Goal: Task Accomplishment & Management: Use online tool/utility

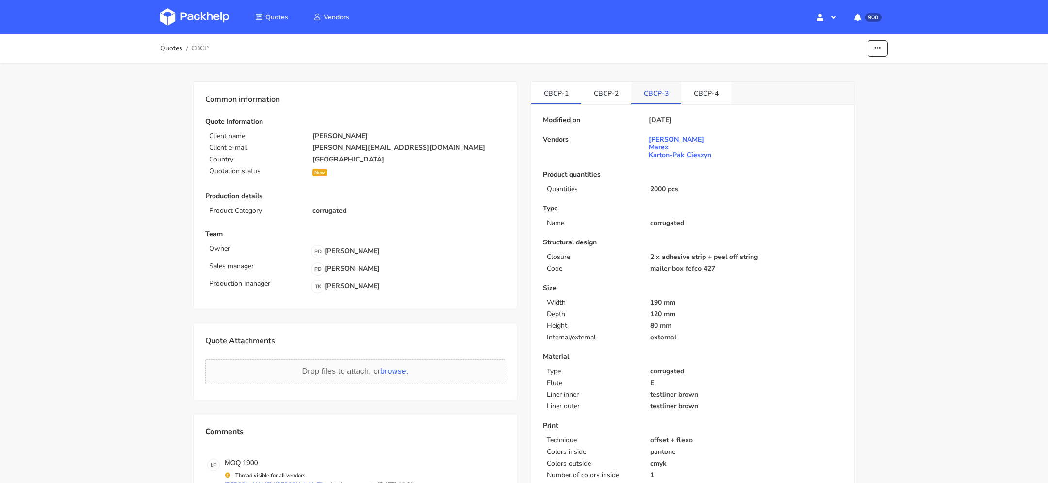
click at [657, 99] on link "CBCP-3" at bounding box center [656, 92] width 50 height 21
click at [697, 96] on link "CBCP-4" at bounding box center [706, 92] width 50 height 21
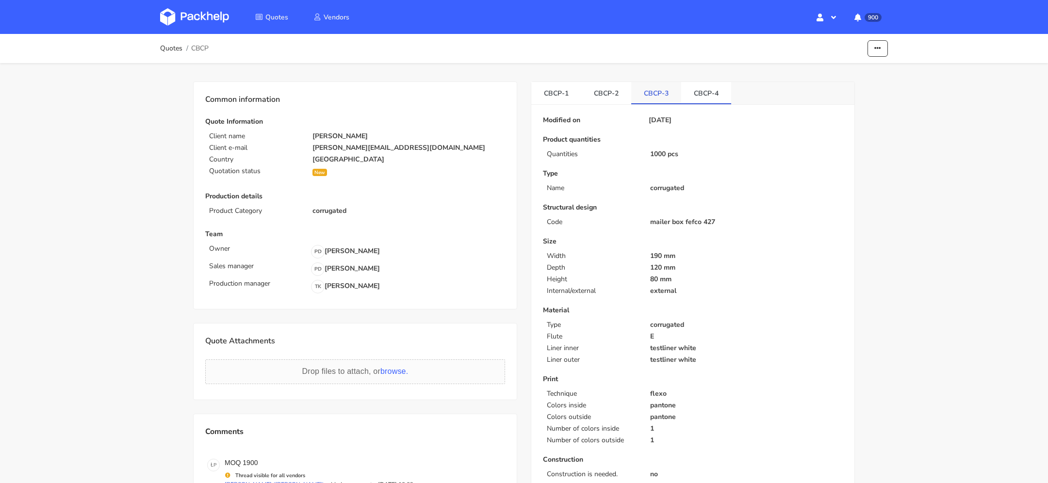
click at [649, 96] on link "CBCP-3" at bounding box center [656, 92] width 50 height 21
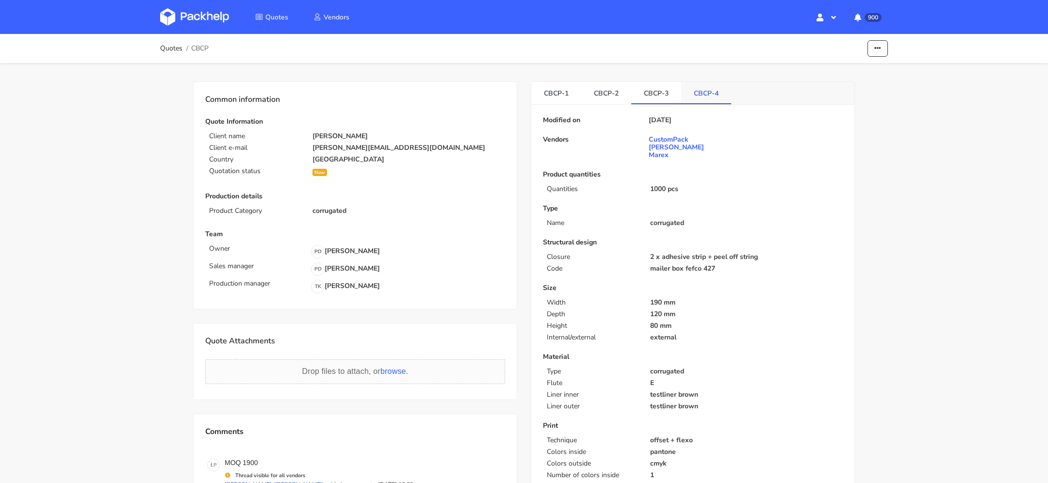
click at [705, 96] on link "CBCP-4" at bounding box center [706, 92] width 50 height 21
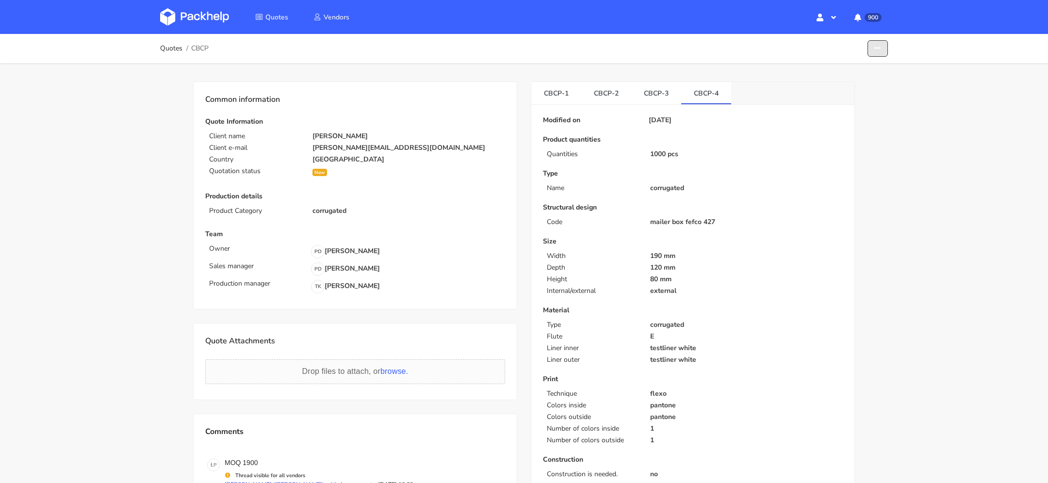
click at [870, 55] on button "button" at bounding box center [878, 48] width 20 height 17
click at [199, 20] on img at bounding box center [194, 16] width 69 height 17
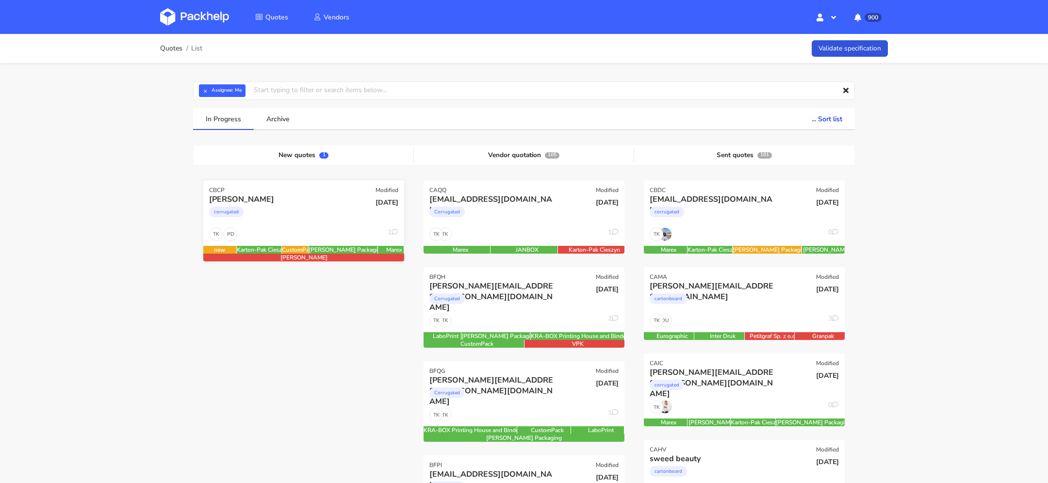
click at [304, 210] on div "corrugated" at bounding box center [273, 214] width 129 height 19
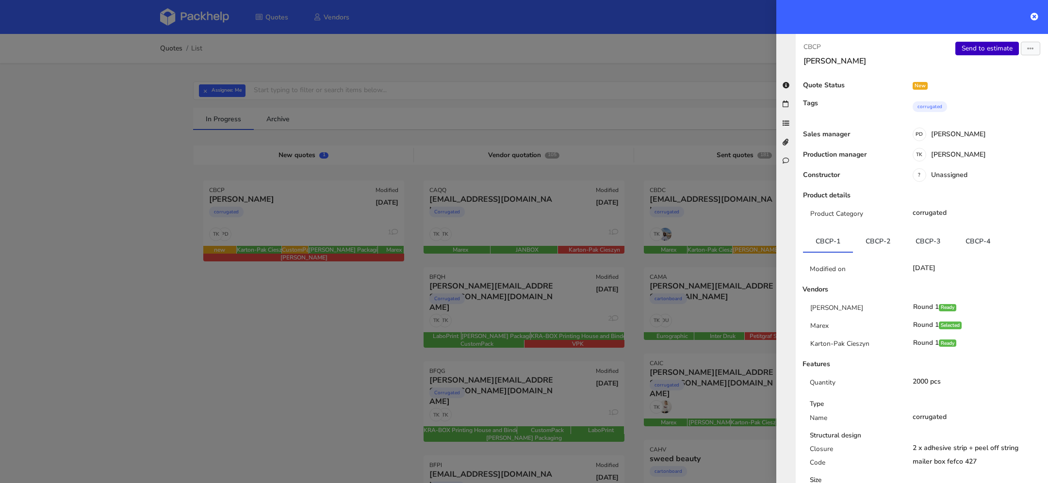
click at [1013, 52] on link "Send to estimate" at bounding box center [987, 49] width 64 height 14
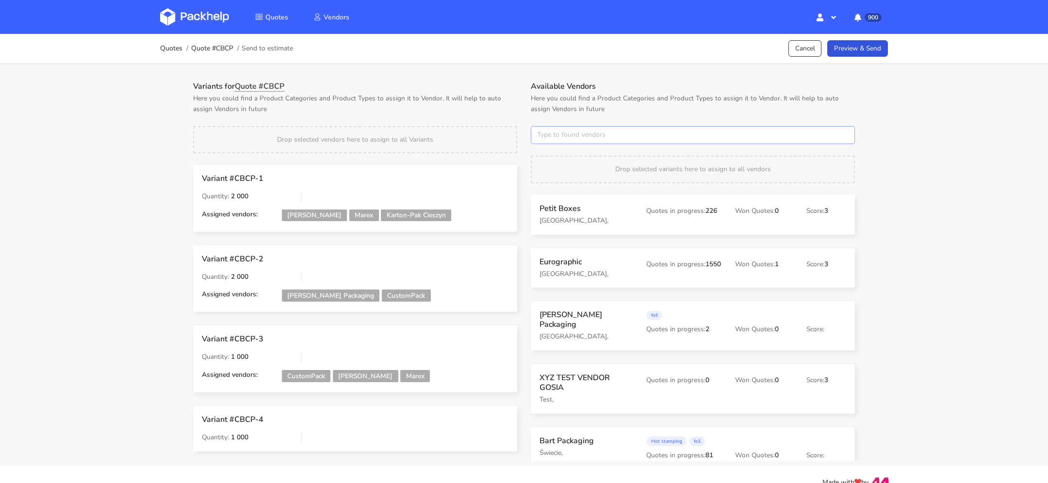
click at [614, 137] on input "text" at bounding box center [693, 135] width 324 height 18
type input "janbox"
click at [591, 166] on link "janbox" at bounding box center [591, 172] width 90 height 18
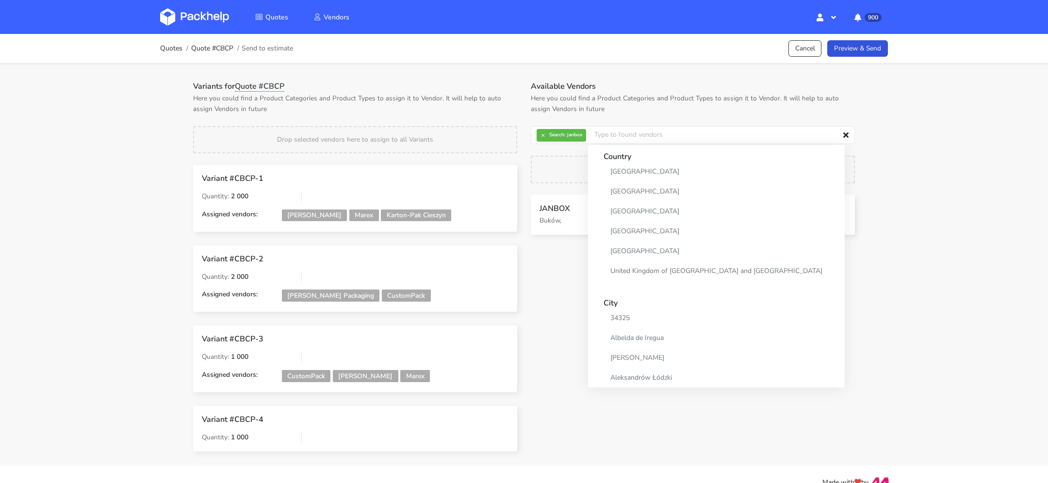
click at [705, 87] on h1 "Available Vendors" at bounding box center [693, 87] width 324 height 10
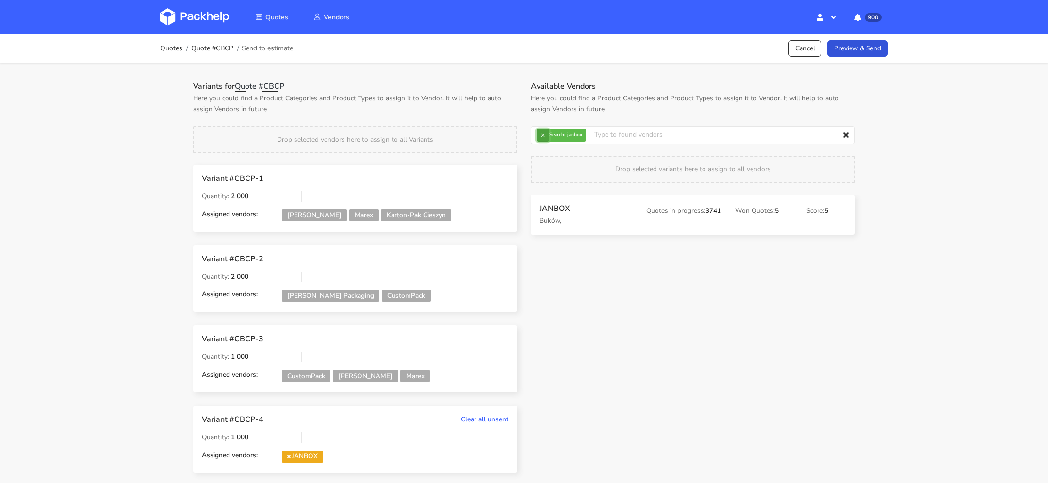
click at [542, 134] on button "×" at bounding box center [543, 135] width 13 height 13
click at [562, 134] on input "text" at bounding box center [693, 135] width 324 height 18
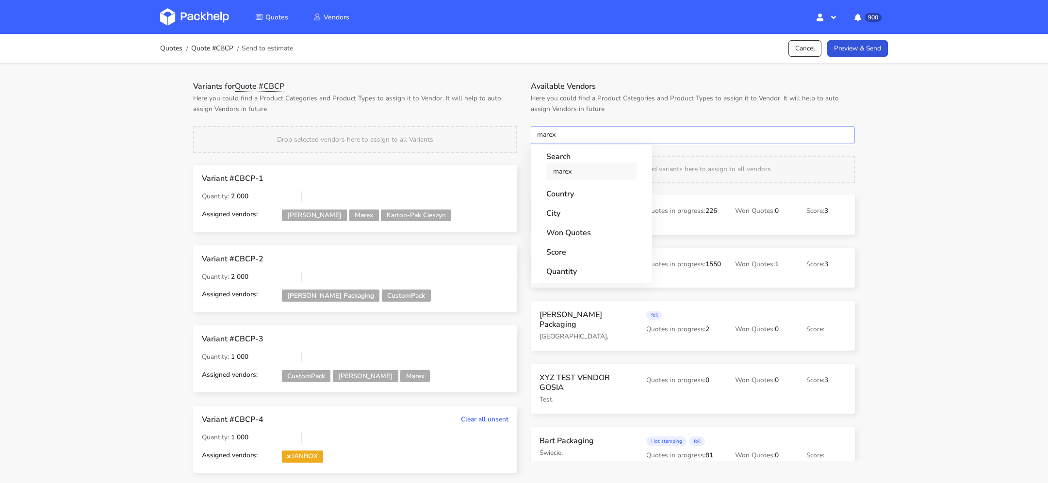
type input "marex"
click at [567, 172] on link "marex" at bounding box center [591, 172] width 90 height 18
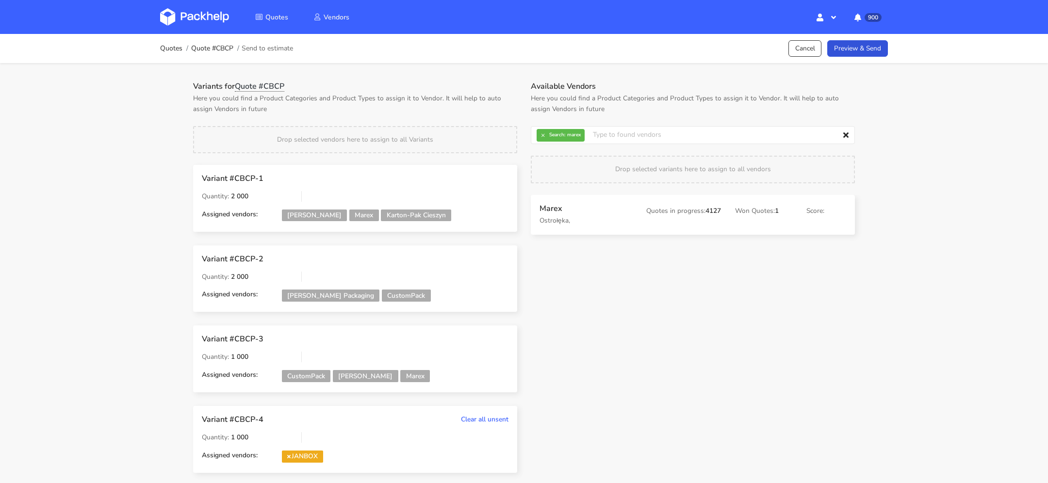
click at [631, 91] on div "Available Vendors Here you could find a Product Categories and Product Types to…" at bounding box center [693, 98] width 338 height 33
click at [543, 135] on button "×" at bounding box center [543, 135] width 13 height 13
click at [544, 135] on input "text" at bounding box center [693, 135] width 324 height 18
type input "karton"
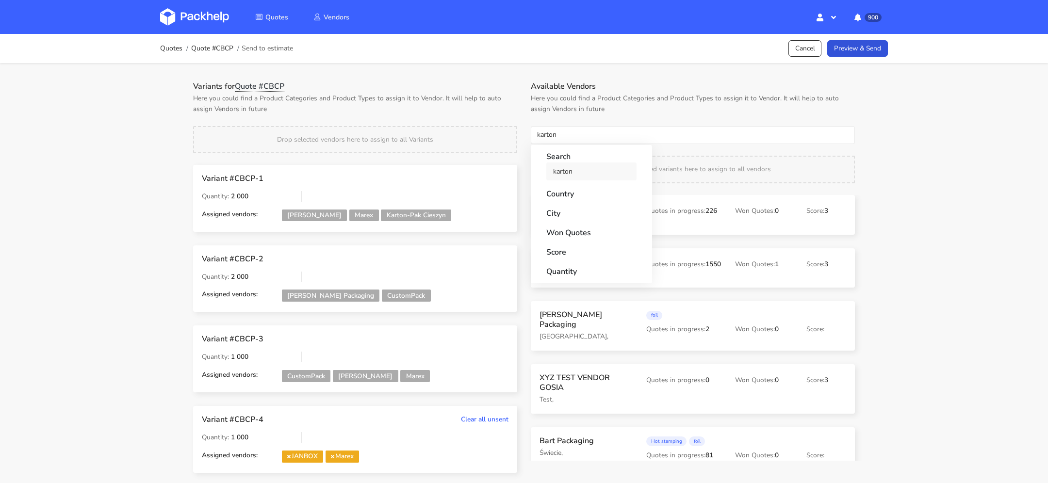
click at [568, 163] on link "karton" at bounding box center [591, 172] width 90 height 18
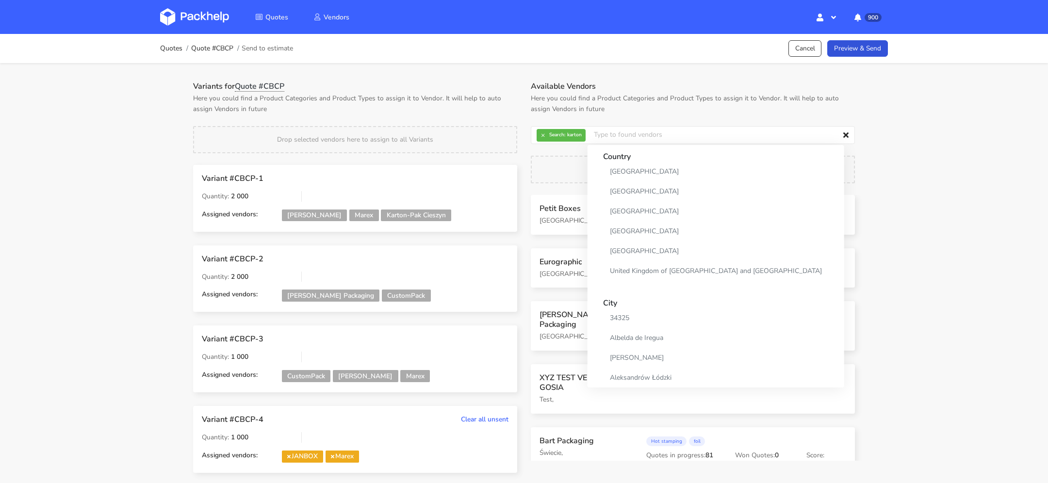
click at [640, 90] on h1 "Available Vendors" at bounding box center [693, 87] width 324 height 10
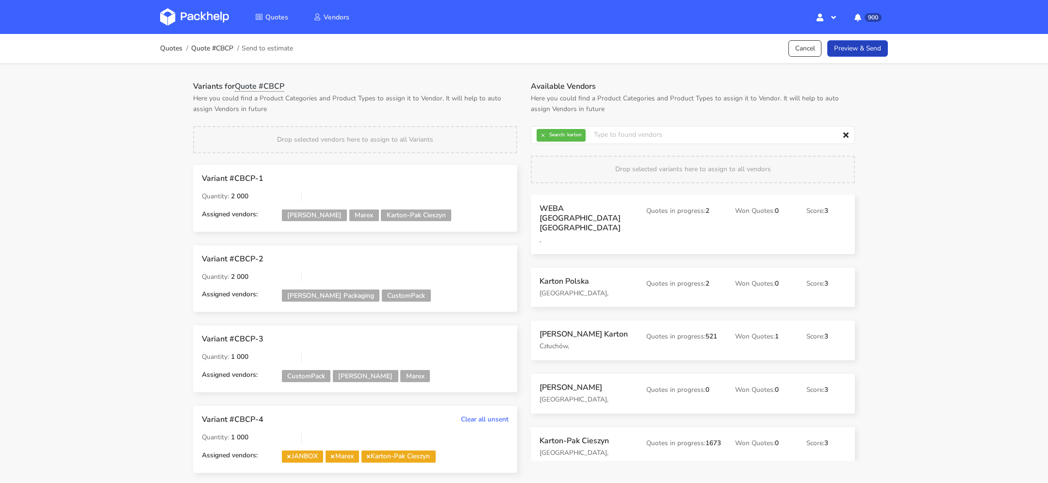
click at [866, 48] on link "Preview & Send" at bounding box center [857, 48] width 61 height 17
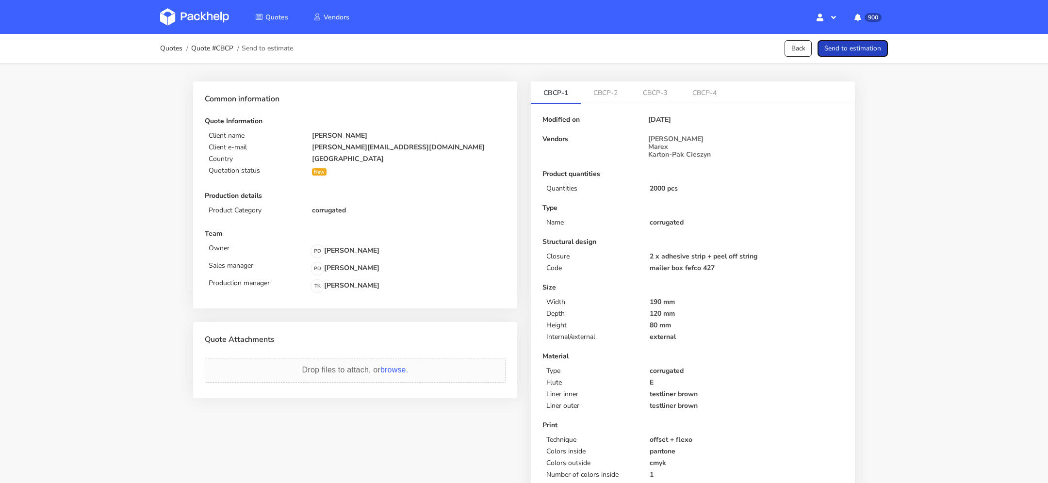
click at [866, 48] on button "Send to estimation" at bounding box center [853, 48] width 70 height 17
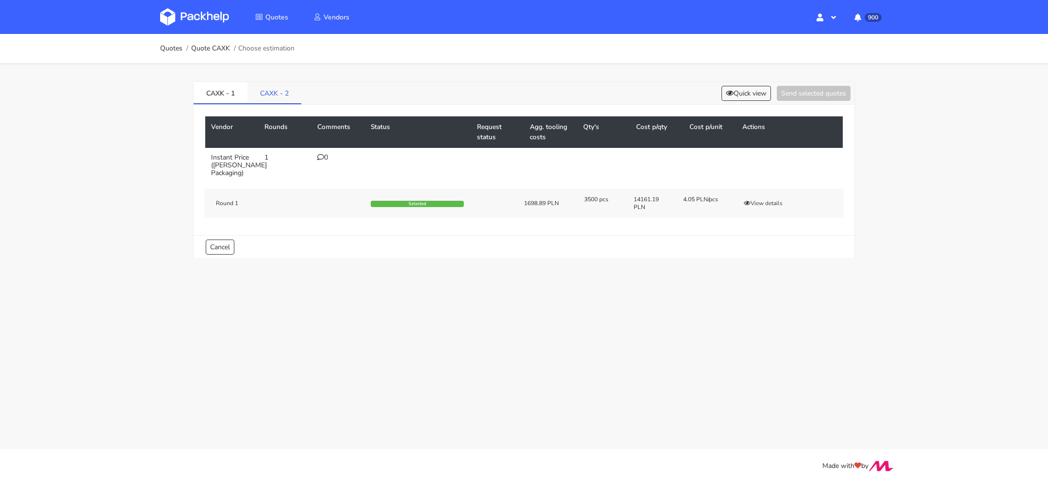
click at [280, 92] on link "CAXK - 2" at bounding box center [274, 92] width 54 height 21
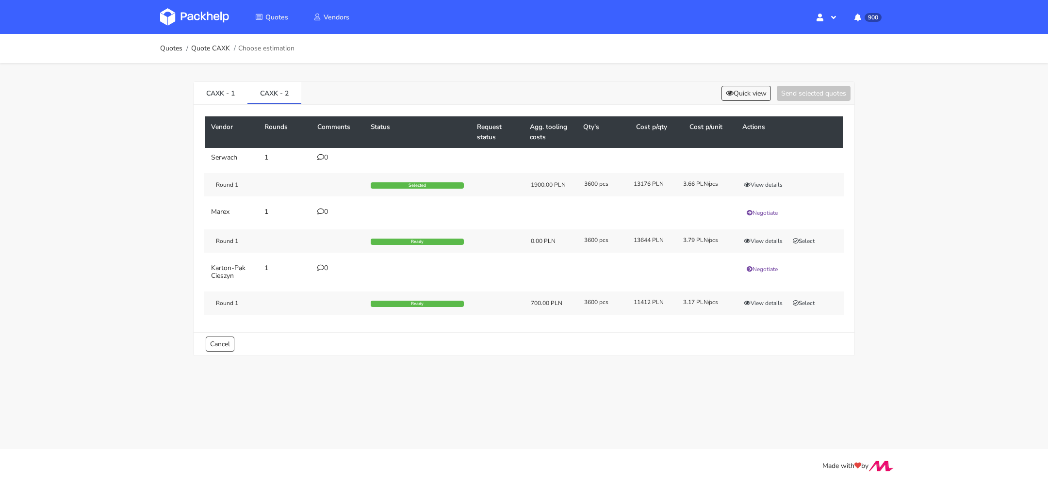
click at [760, 234] on div "Round 1 Ready 0.00 PLN 3600 pcs 13644 PLN 3.79 PLN/pcs View details Select" at bounding box center [524, 241] width 640 height 23
click at [757, 239] on button "View details" at bounding box center [764, 241] width 48 height 10
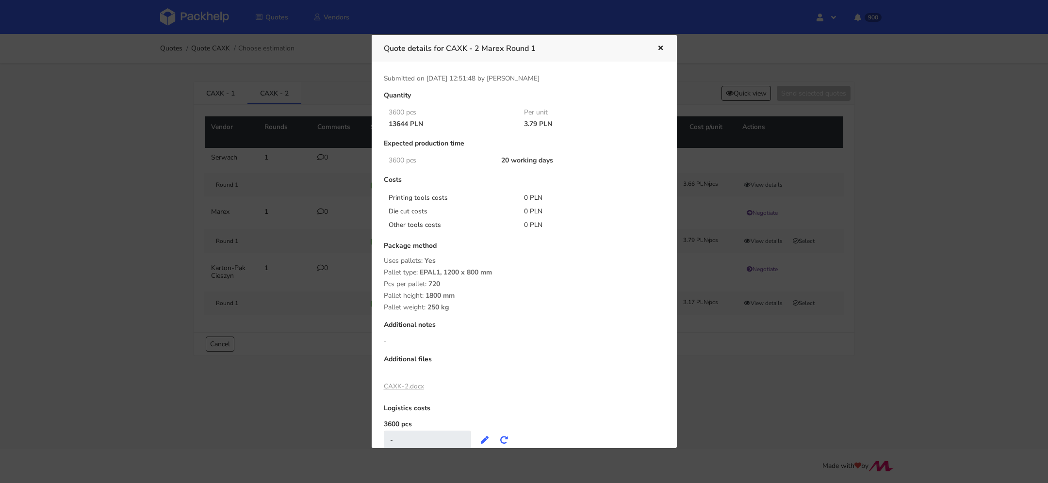
click at [658, 43] on button "button" at bounding box center [659, 48] width 11 height 13
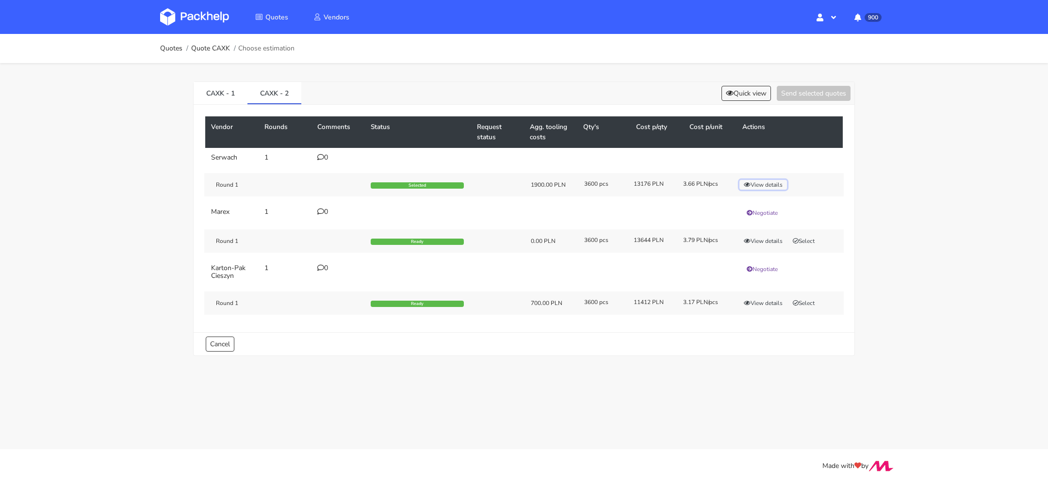
click at [764, 184] on button "View details" at bounding box center [764, 185] width 48 height 10
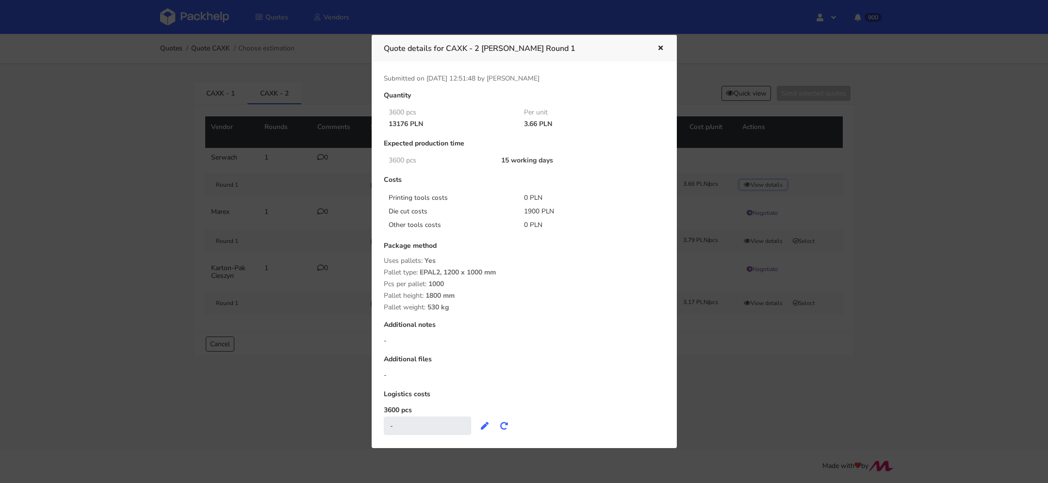
scroll to position [16, 0]
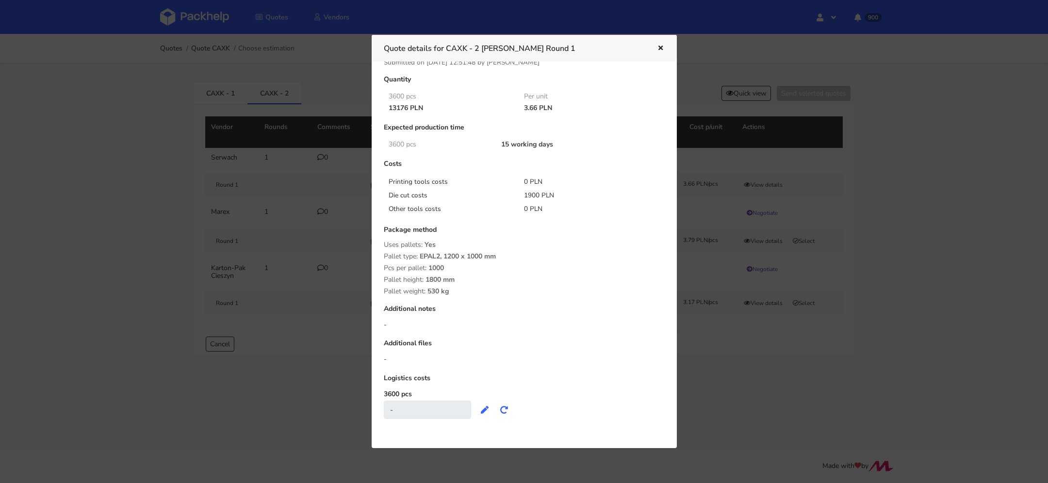
click at [659, 42] on button "button" at bounding box center [659, 48] width 11 height 13
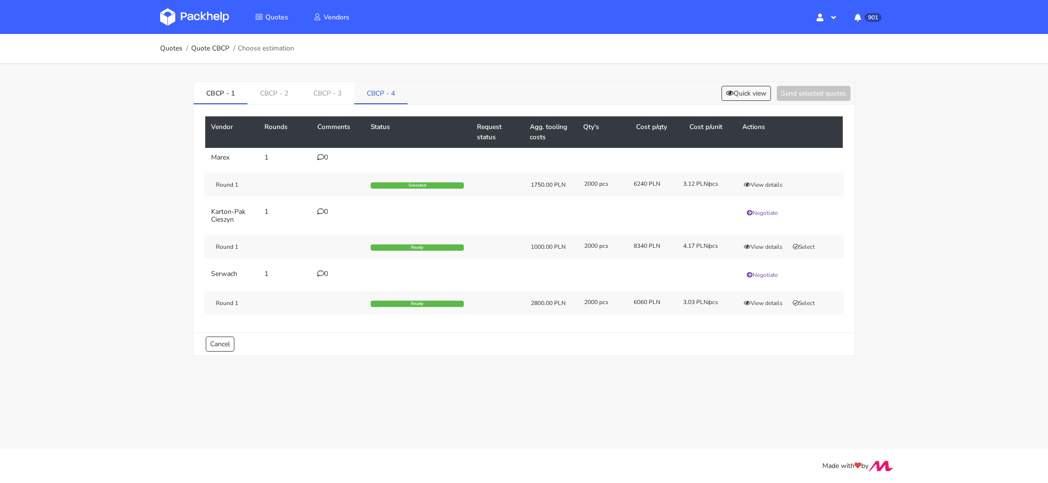
click at [383, 95] on link "CBCP - 4" at bounding box center [380, 92] width 53 height 21
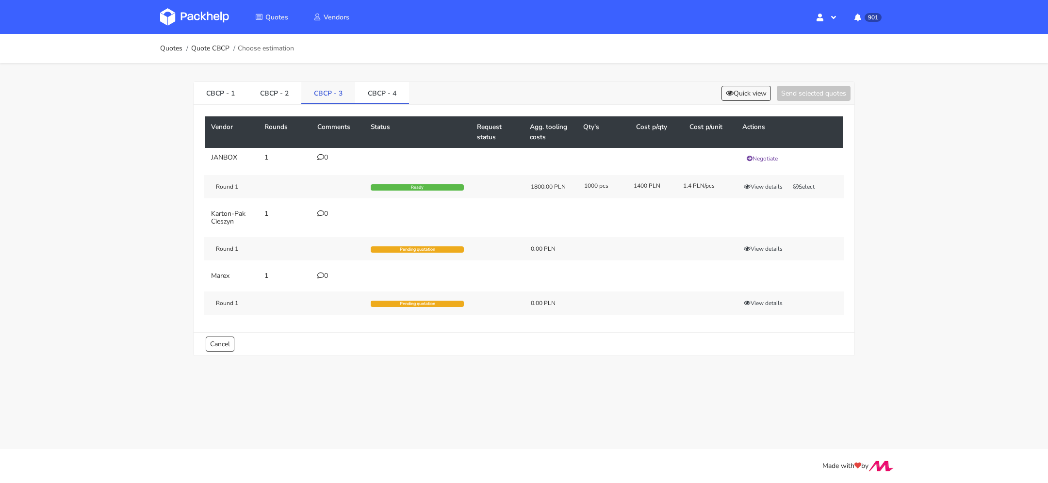
click at [311, 83] on link "CBCP - 3" at bounding box center [328, 92] width 54 height 21
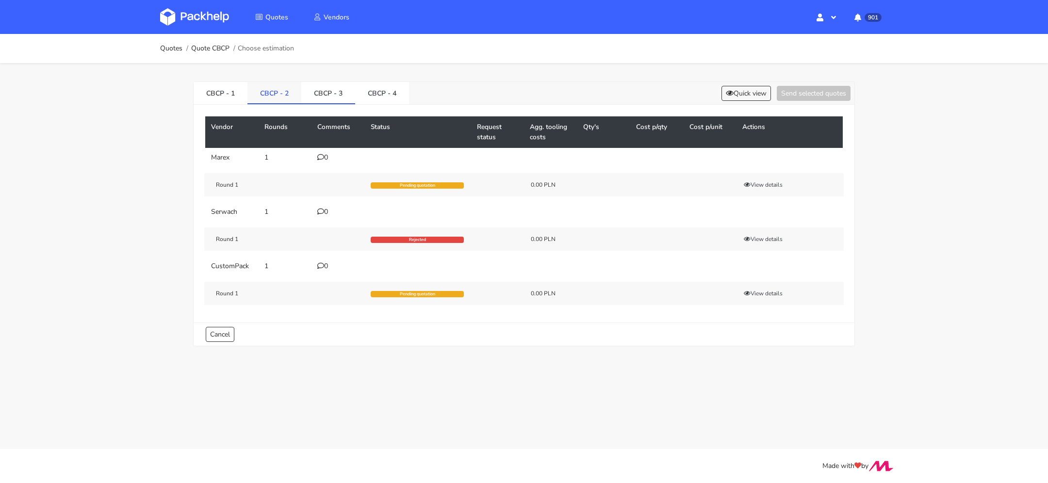
click at [273, 83] on link "CBCP - 2" at bounding box center [274, 92] width 54 height 21
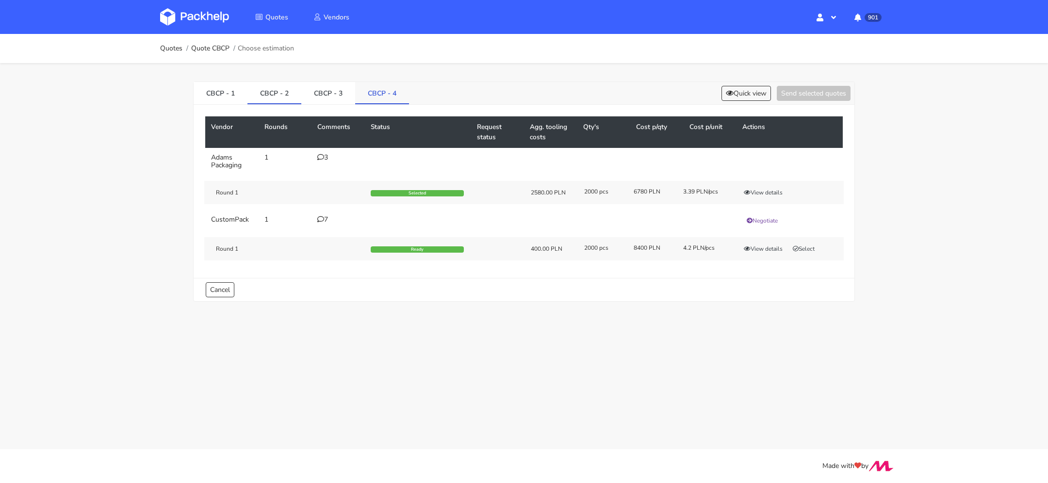
click at [381, 93] on link "CBCP - 4" at bounding box center [382, 92] width 54 height 21
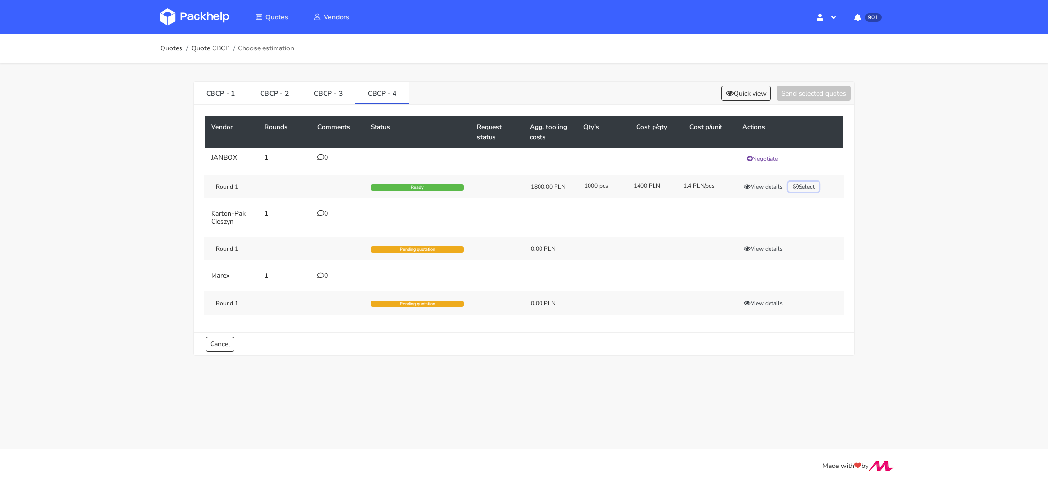
click at [798, 184] on icon "button" at bounding box center [796, 187] width 6 height 6
click at [759, 186] on button "View details" at bounding box center [764, 187] width 48 height 10
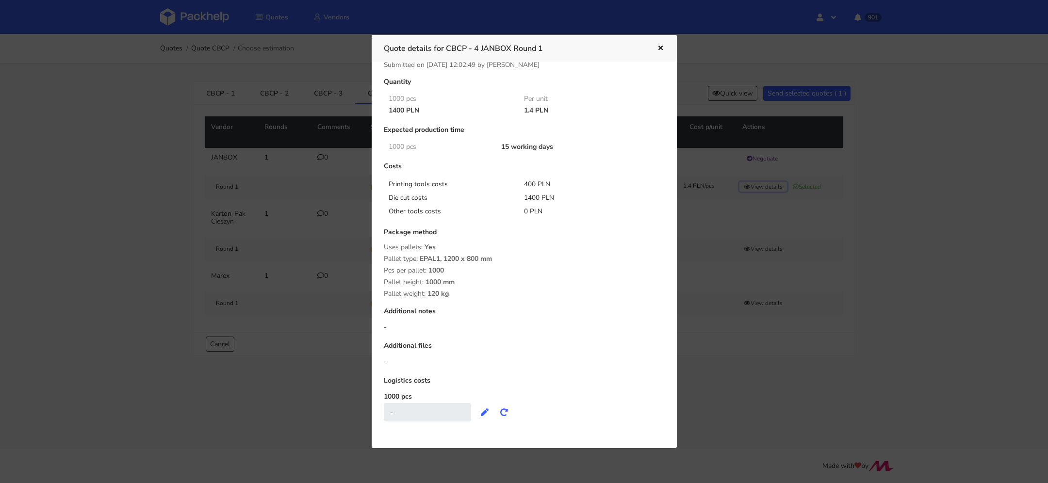
scroll to position [16, 0]
click at [656, 48] on button "button" at bounding box center [659, 48] width 11 height 13
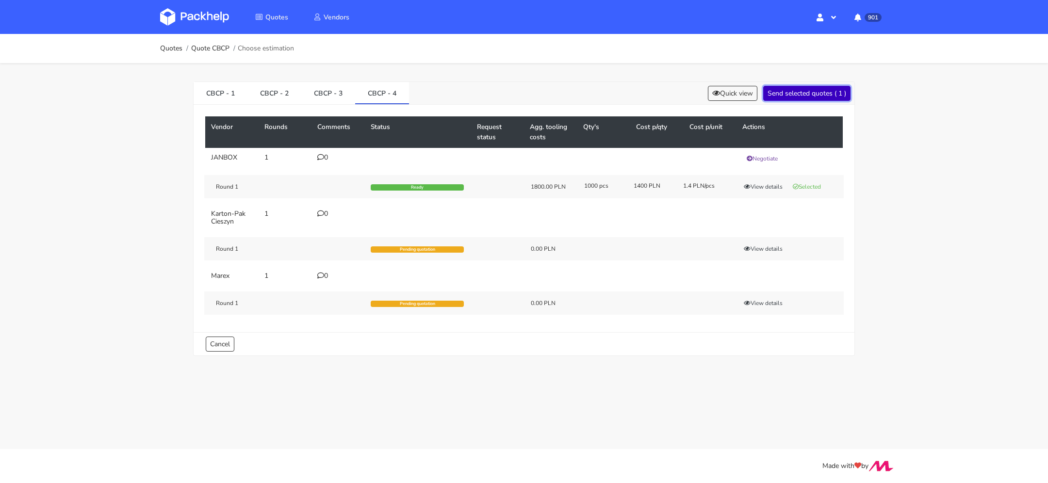
click at [795, 95] on button "Send selected quotes ( 1 )" at bounding box center [806, 93] width 87 height 15
click at [329, 94] on link "CBCP - 3" at bounding box center [328, 92] width 54 height 21
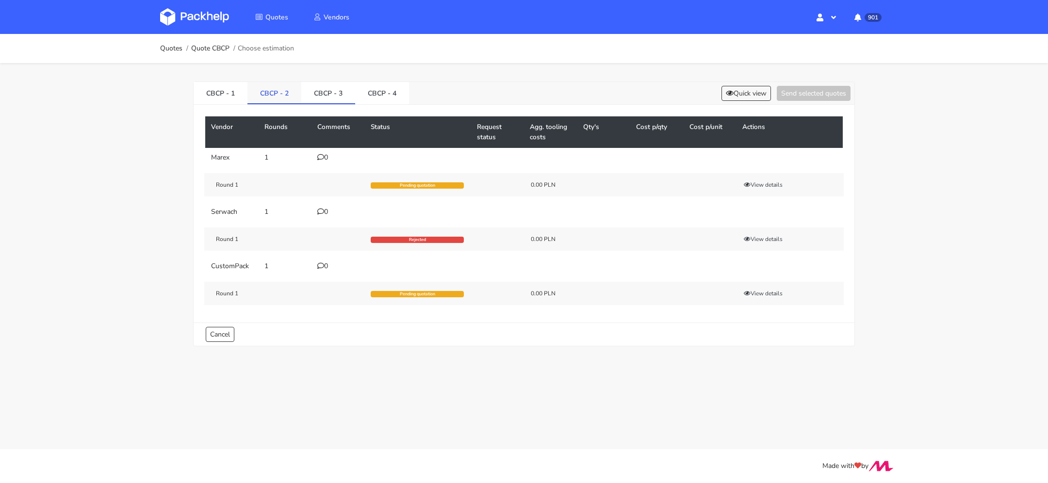
click at [259, 98] on link "CBCP - 2" at bounding box center [274, 92] width 54 height 21
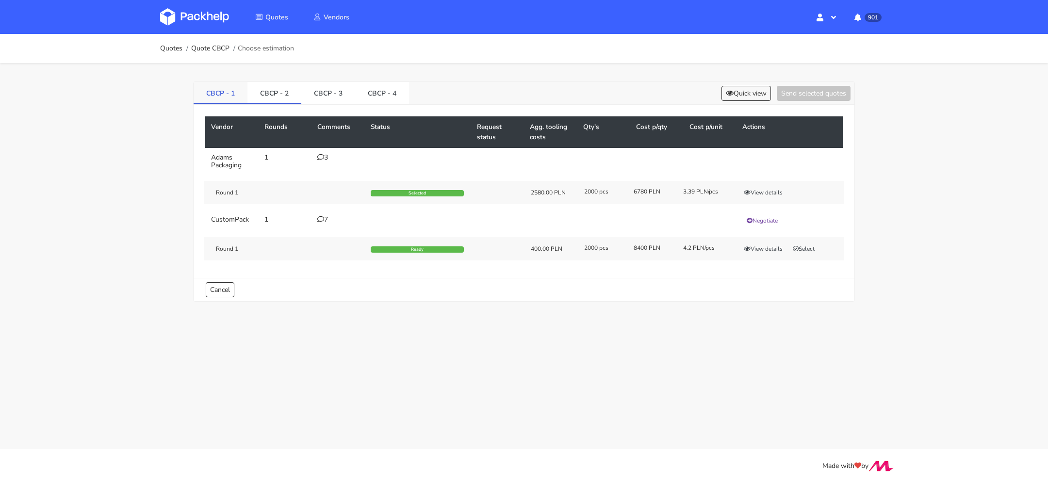
click at [231, 98] on link "CBCP - 1" at bounding box center [221, 92] width 54 height 21
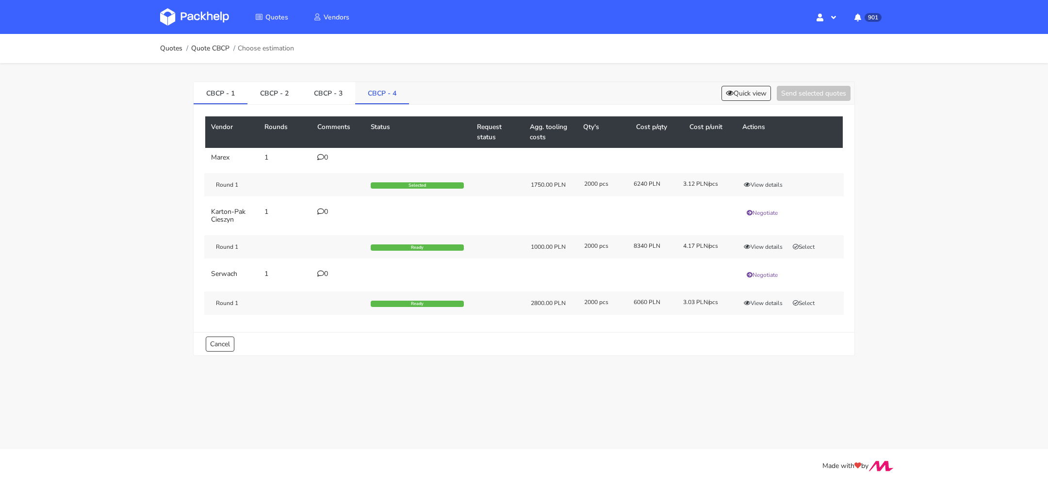
click at [374, 88] on link "CBCP - 4" at bounding box center [382, 92] width 54 height 21
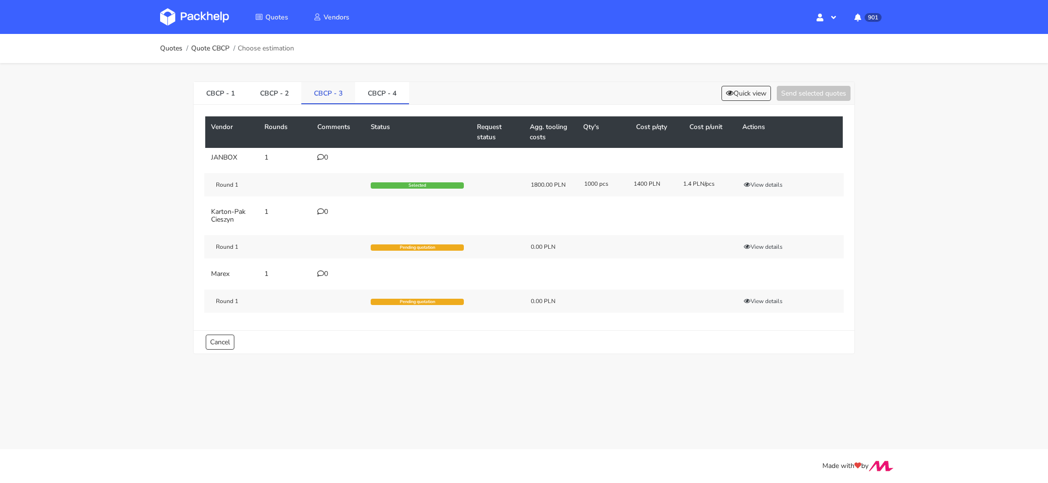
click at [334, 96] on link "CBCP - 3" at bounding box center [328, 92] width 54 height 21
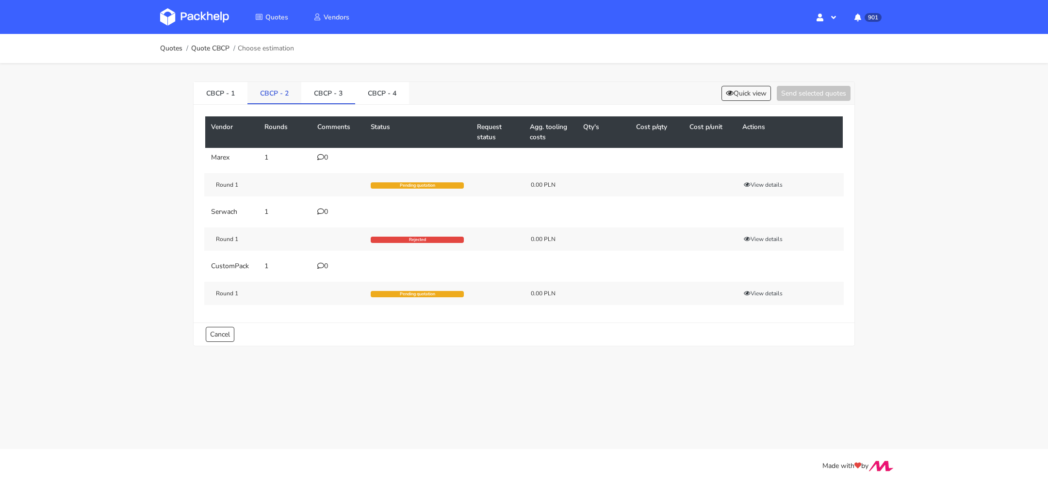
click at [276, 96] on link "CBCP - 2" at bounding box center [274, 92] width 54 height 21
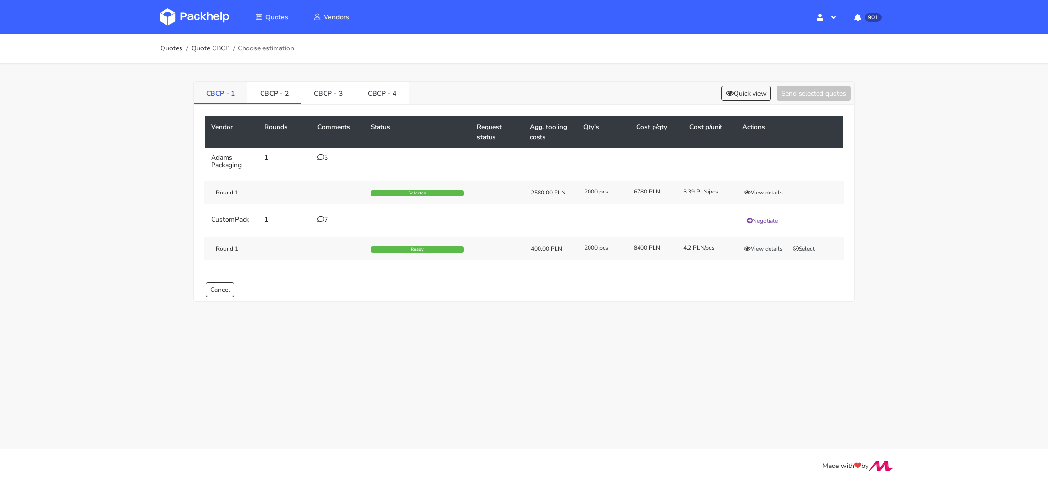
click at [218, 96] on link "CBCP - 1" at bounding box center [221, 92] width 54 height 21
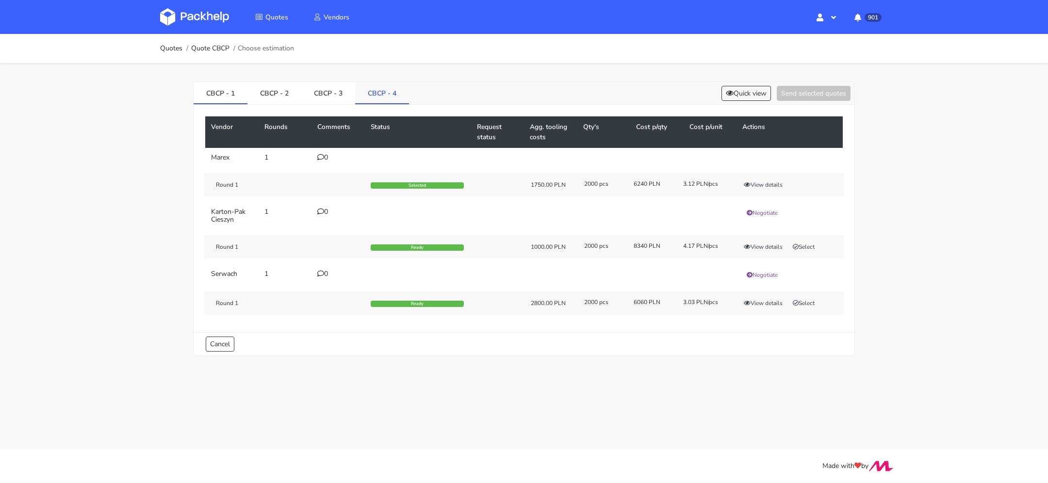
click at [383, 97] on link "CBCP - 4" at bounding box center [382, 92] width 54 height 21
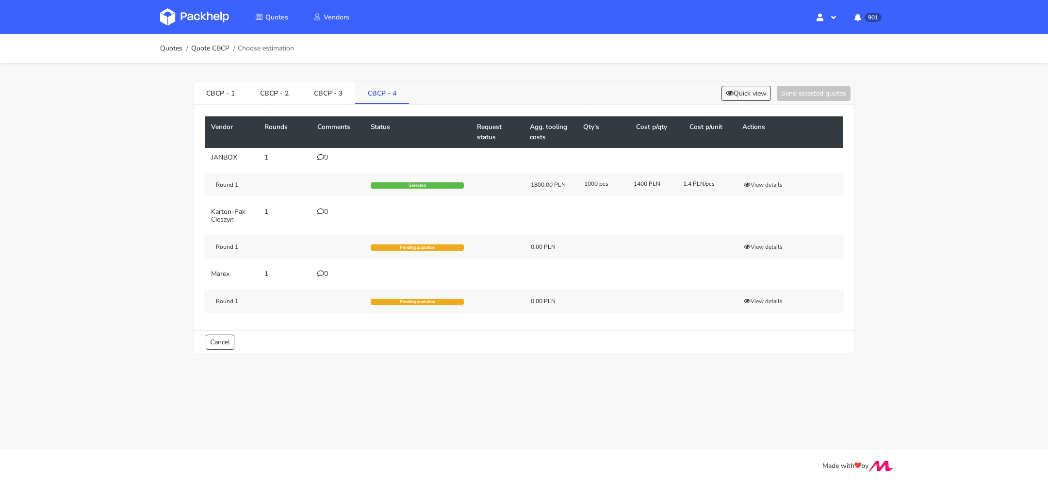
click at [355, 95] on link "CBCP - 4" at bounding box center [382, 92] width 54 height 21
click at [329, 92] on link "CBCP - 3" at bounding box center [328, 92] width 54 height 21
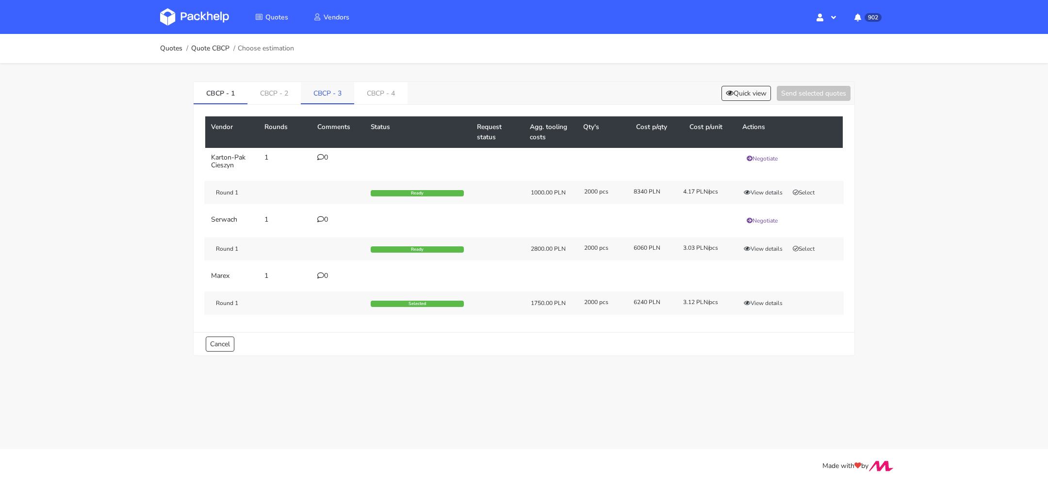
click at [315, 99] on link "CBCP - 3" at bounding box center [327, 92] width 53 height 21
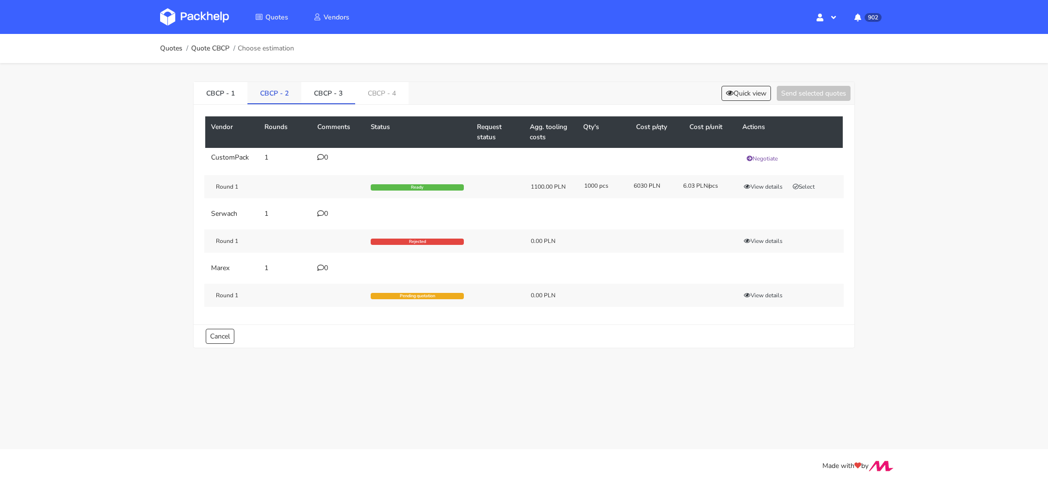
click at [273, 94] on link "CBCP - 2" at bounding box center [274, 92] width 54 height 21
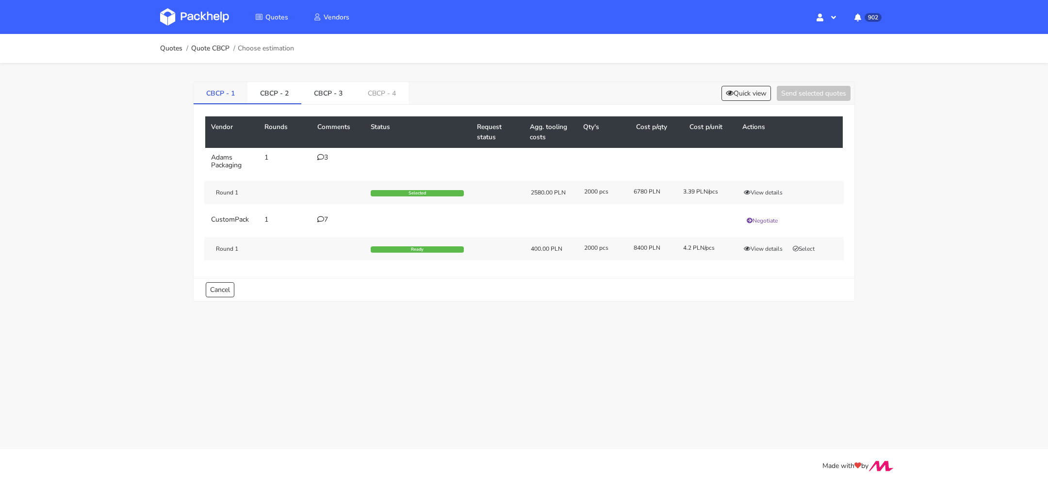
click at [230, 95] on link "CBCP - 1" at bounding box center [221, 92] width 54 height 21
click at [266, 95] on link "CBCP - 2" at bounding box center [274, 92] width 54 height 21
click at [314, 95] on link "CBCP - 3" at bounding box center [328, 92] width 54 height 21
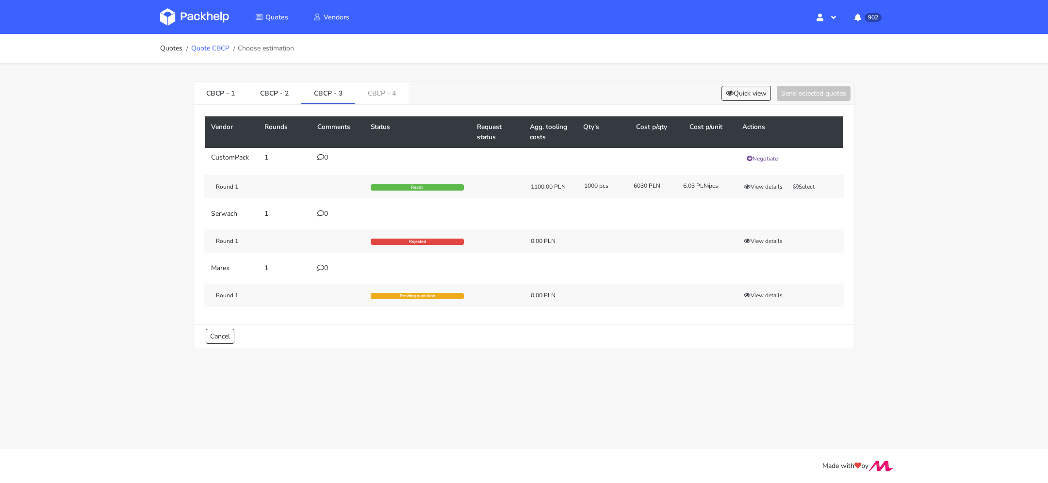
click at [222, 49] on link "Quote CBCP" at bounding box center [210, 49] width 38 height 8
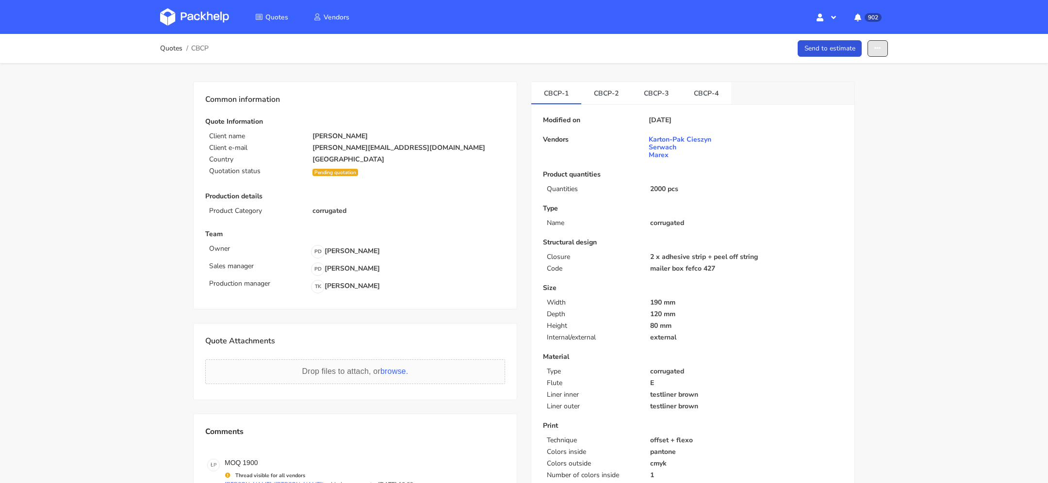
click at [885, 50] on button "button" at bounding box center [878, 48] width 20 height 17
click at [840, 123] on link "Show estimations" at bounding box center [840, 124] width 85 height 16
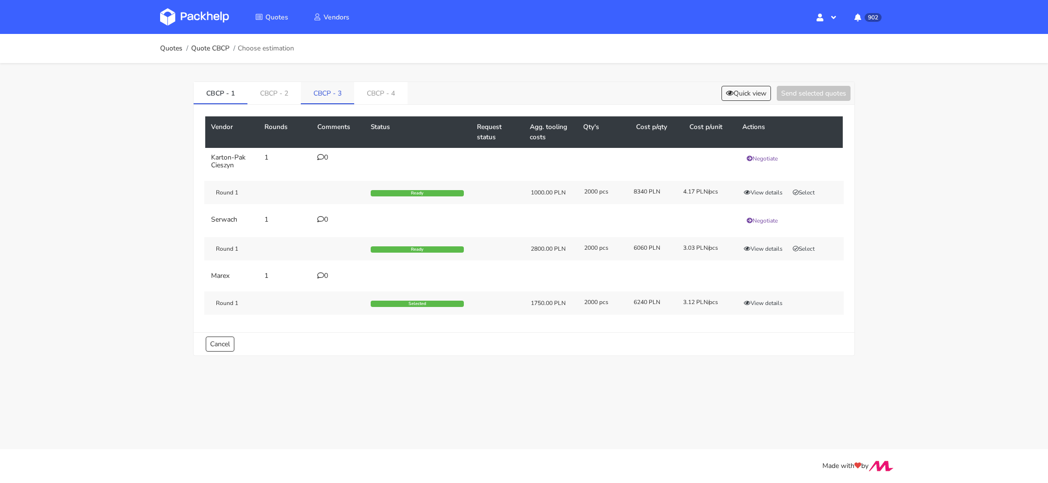
click at [330, 98] on link "CBCP - 3" at bounding box center [327, 92] width 53 height 21
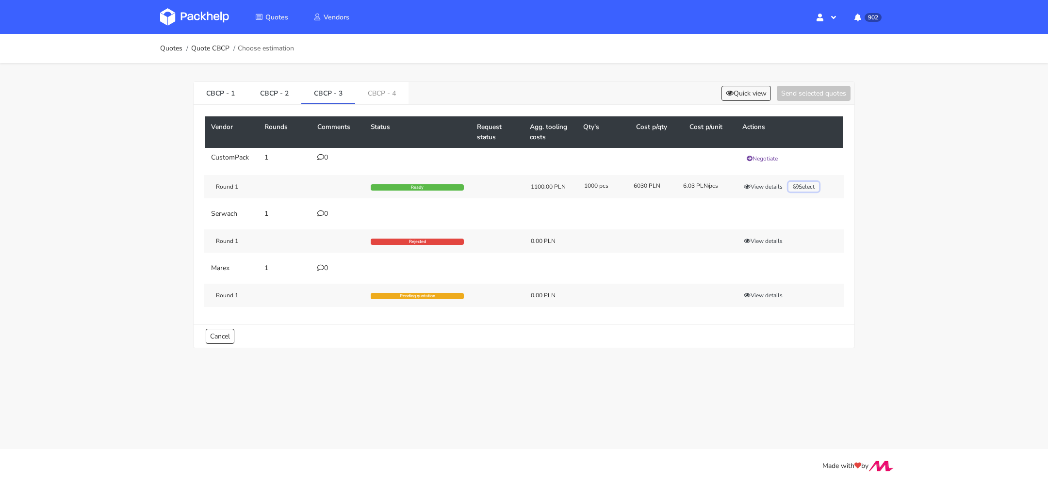
click at [802, 185] on button "Select" at bounding box center [804, 187] width 31 height 10
click at [754, 190] on button "View details" at bounding box center [764, 187] width 48 height 10
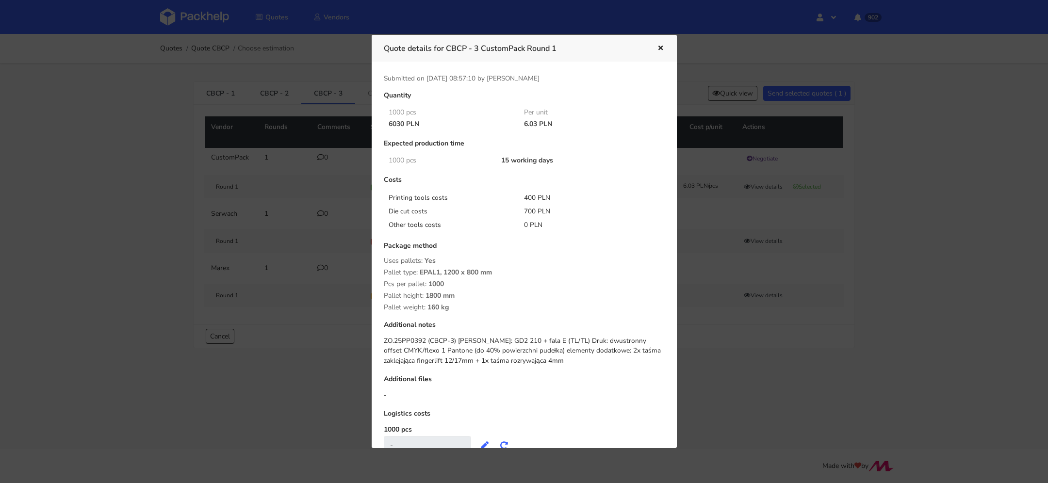
click at [661, 48] on icon "button" at bounding box center [661, 48] width 8 height 7
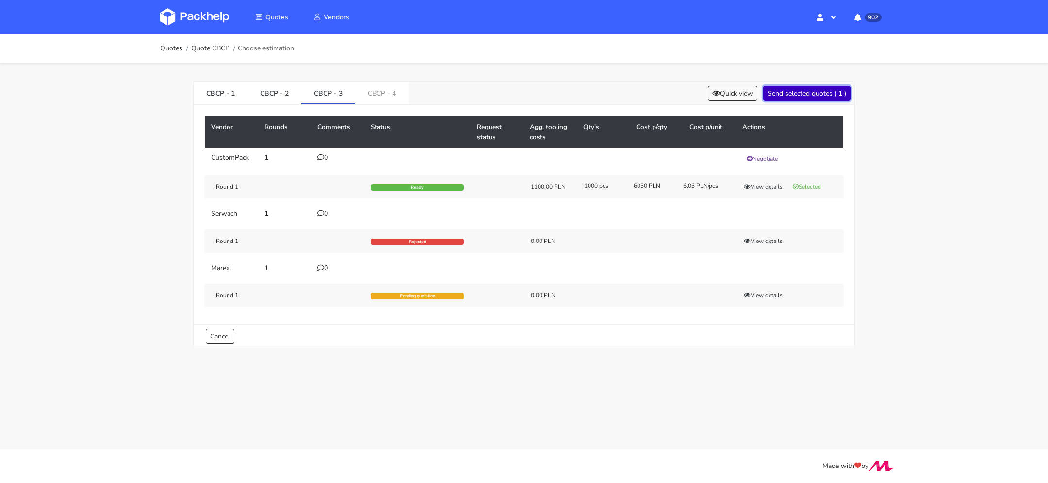
click at [793, 91] on button "Send selected quotes ( 1 )" at bounding box center [806, 93] width 87 height 15
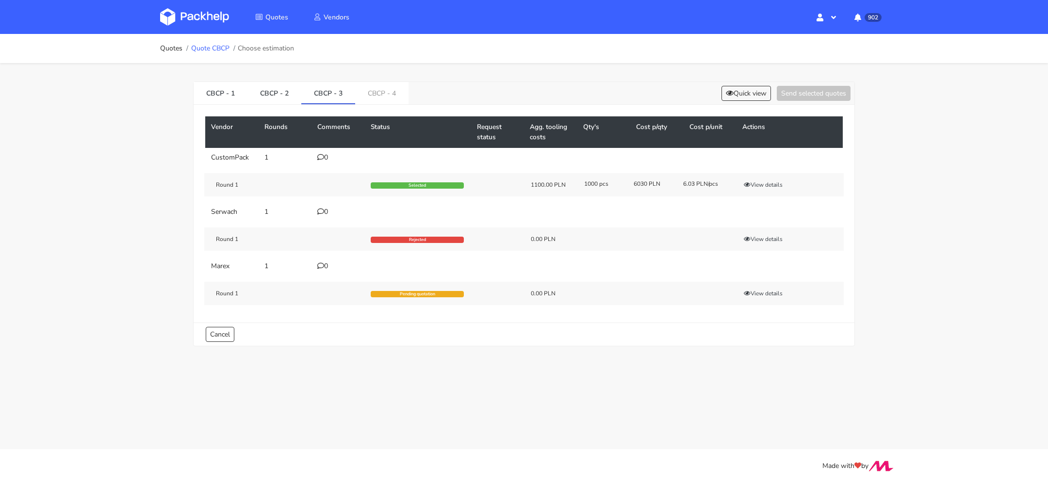
click at [206, 46] on link "Quote CBCP" at bounding box center [210, 49] width 38 height 8
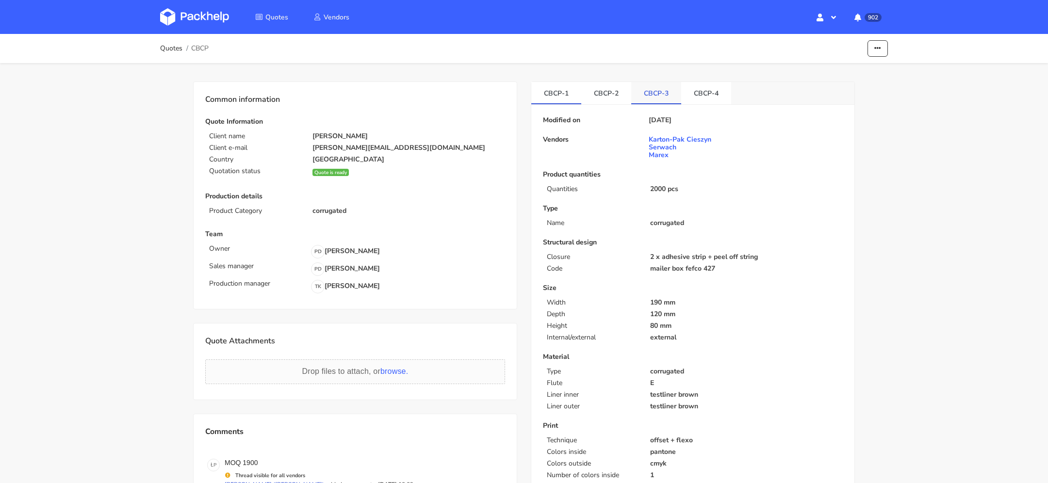
click at [653, 97] on link "CBCP-3" at bounding box center [656, 92] width 50 height 21
click at [712, 90] on link "CBCP-4" at bounding box center [706, 92] width 50 height 21
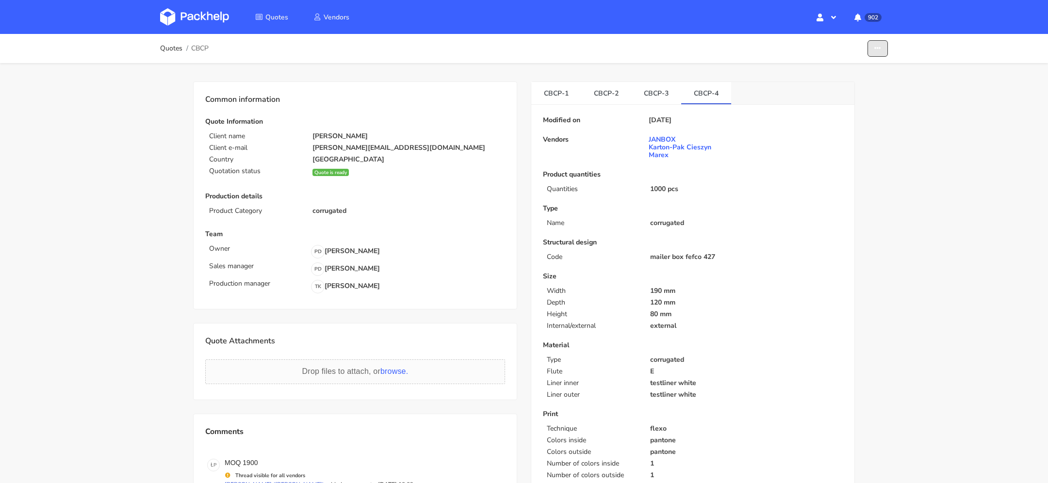
click at [877, 48] on icon "button" at bounding box center [877, 48] width 7 height 7
click at [848, 105] on link "Show estimations" at bounding box center [840, 106] width 85 height 16
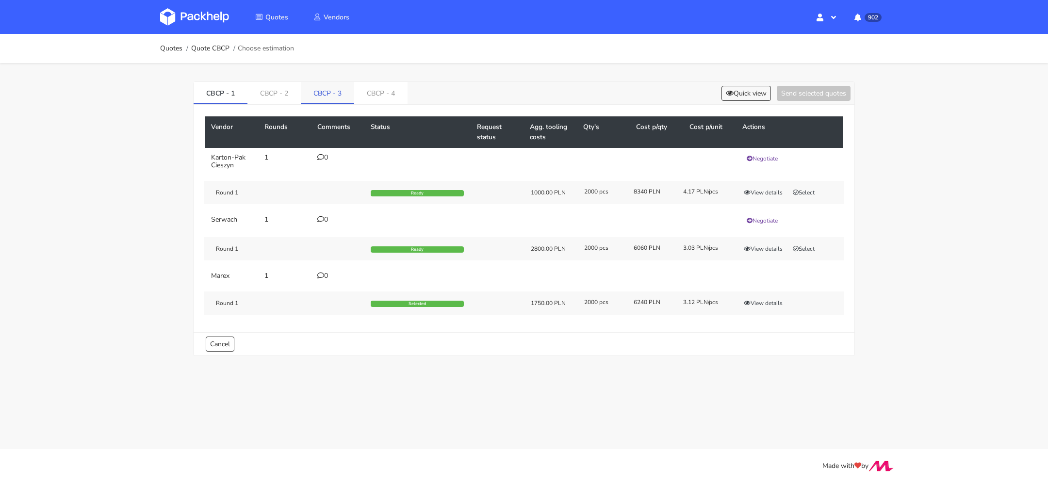
click at [329, 93] on link "CBCP - 3" at bounding box center [327, 92] width 53 height 21
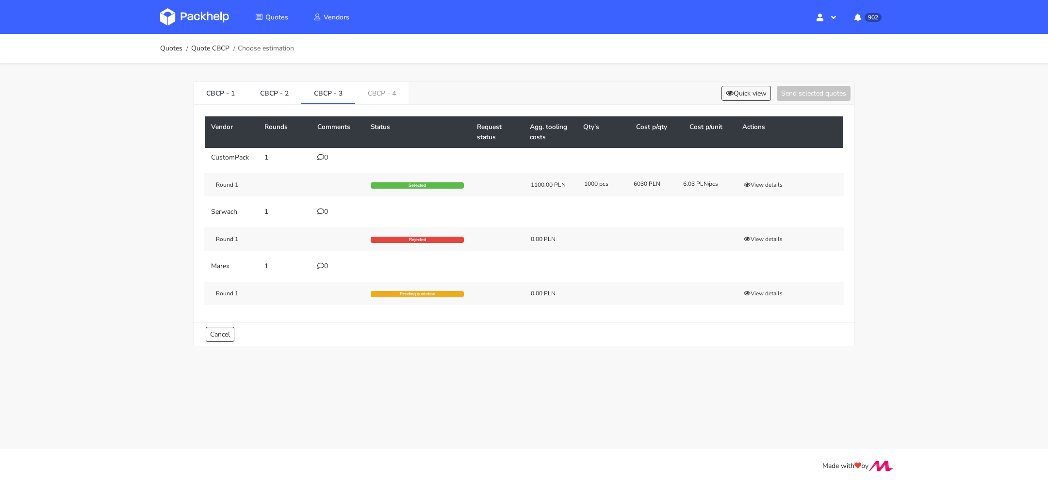
click at [247, 105] on div "Vendor Rounds Comments Status Request status Agg. tooling costs Qty's Cost p/qt…" at bounding box center [524, 214] width 661 height 218
click at [267, 100] on link "CBCP - 2" at bounding box center [274, 92] width 54 height 21
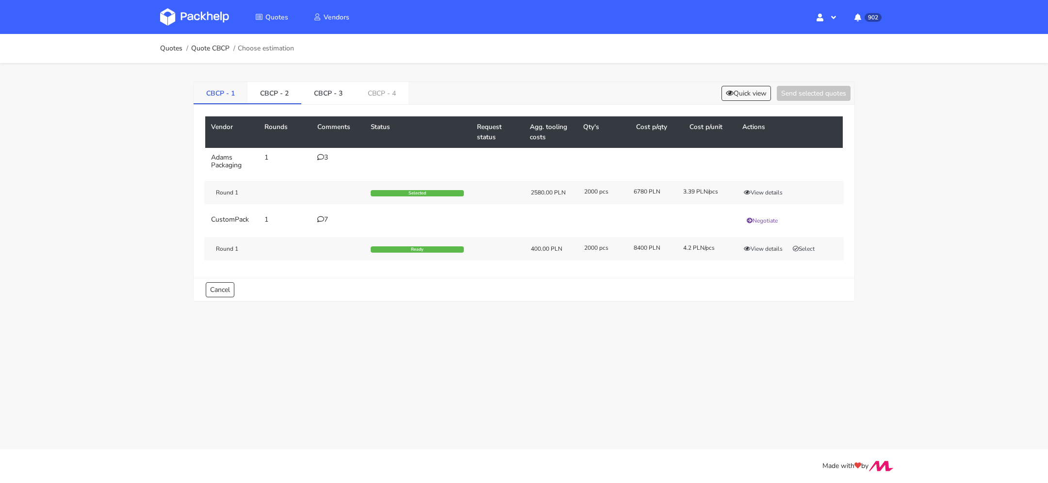
click at [218, 97] on link "CBCP - 1" at bounding box center [221, 92] width 54 height 21
click at [770, 247] on button "View details" at bounding box center [764, 249] width 48 height 10
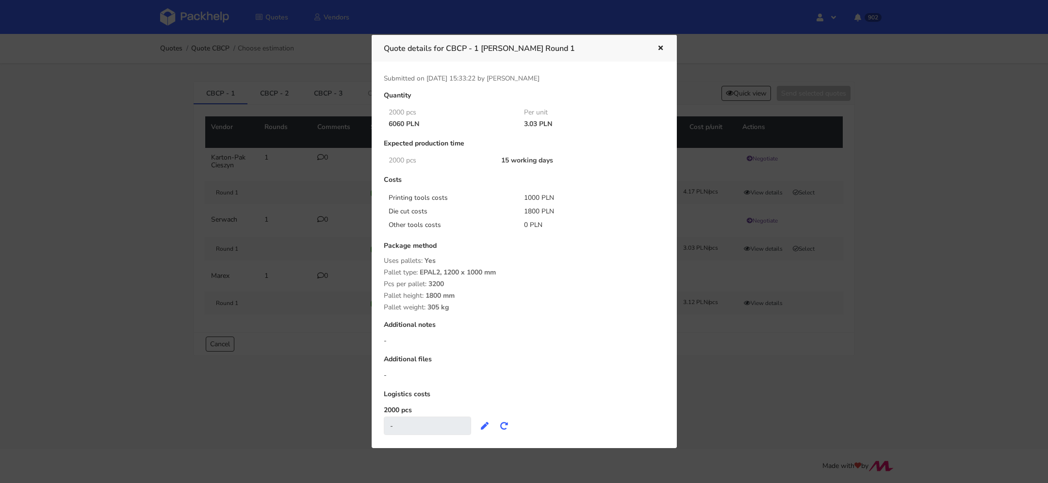
click at [658, 45] on icon "button" at bounding box center [661, 48] width 8 height 7
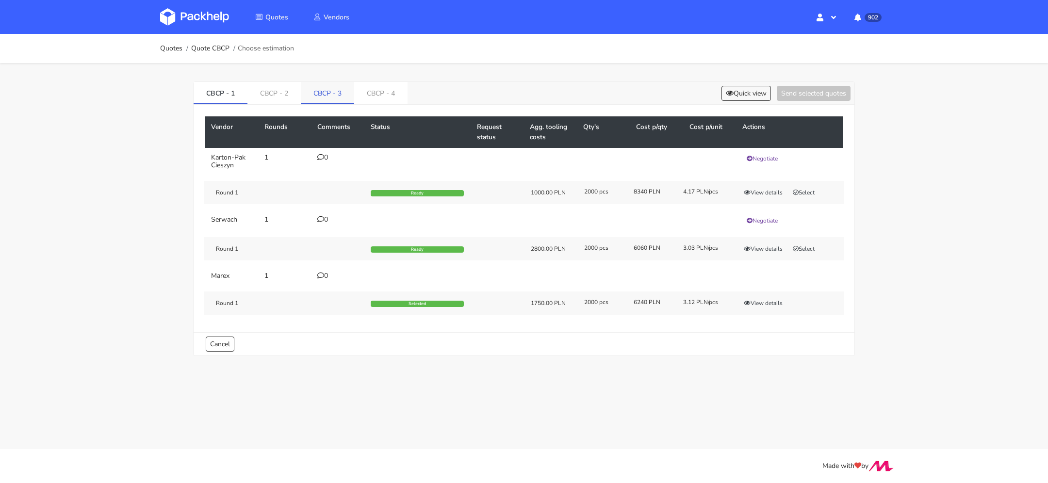
click at [311, 98] on link "CBCP - 3" at bounding box center [327, 92] width 53 height 21
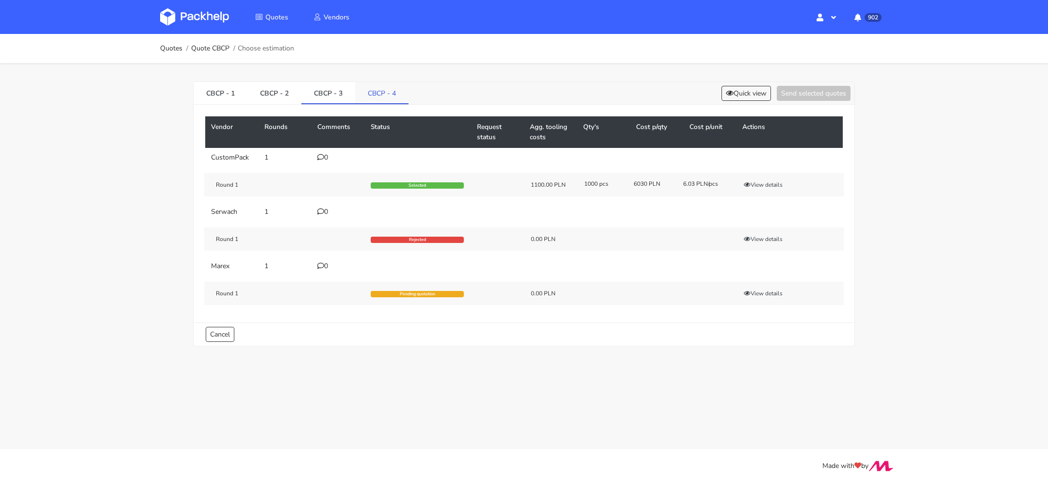
click at [363, 93] on link "CBCP - 4" at bounding box center [381, 92] width 53 height 21
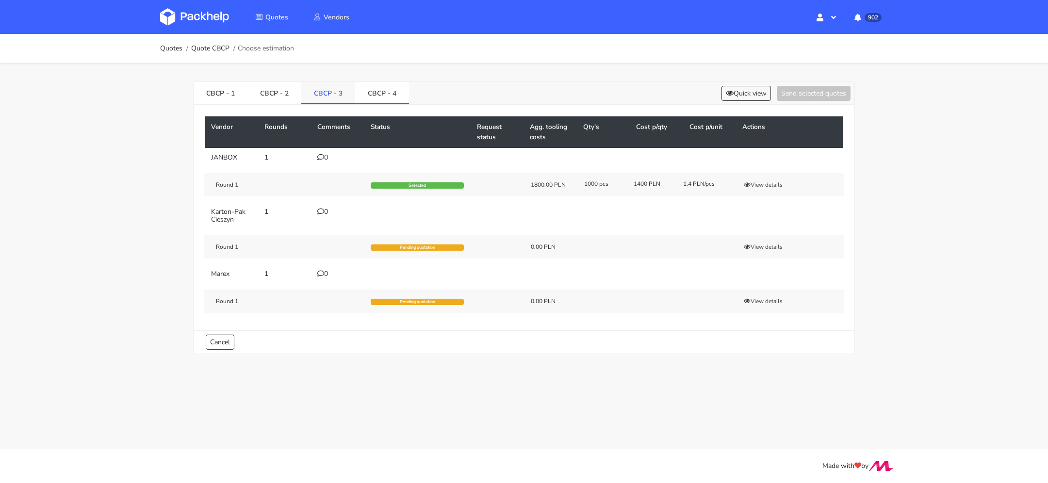
click at [326, 91] on link "CBCP - 3" at bounding box center [328, 92] width 54 height 21
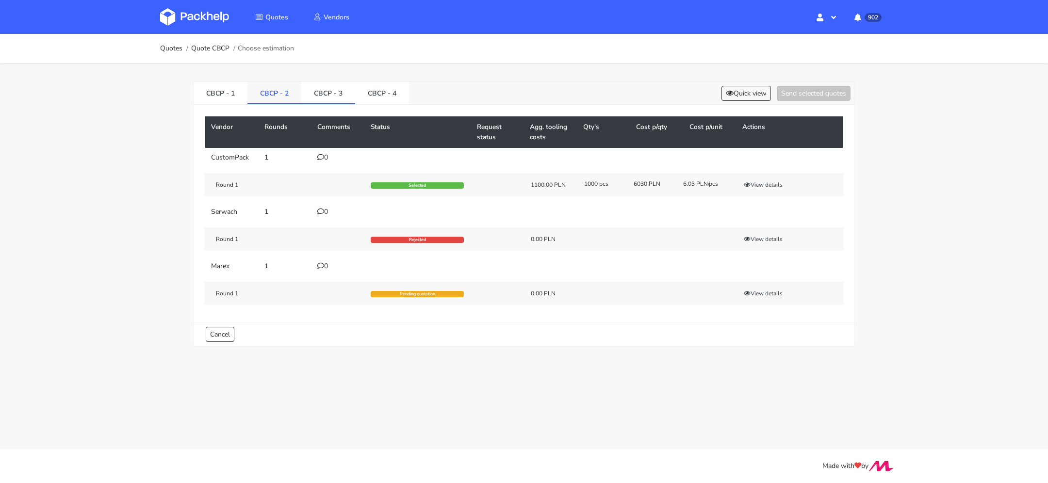
click at [270, 91] on link "CBCP - 2" at bounding box center [274, 92] width 54 height 21
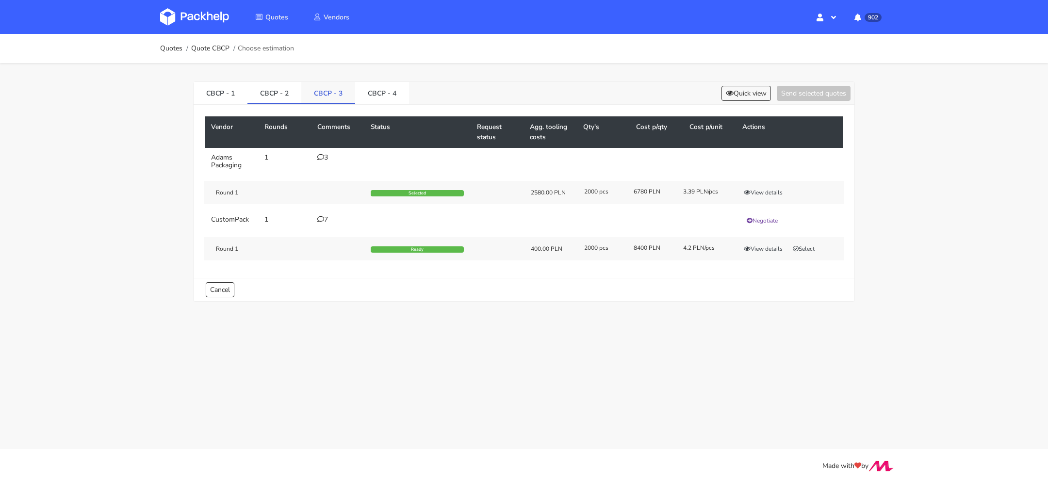
click at [349, 91] on link "CBCP - 3" at bounding box center [328, 92] width 54 height 21
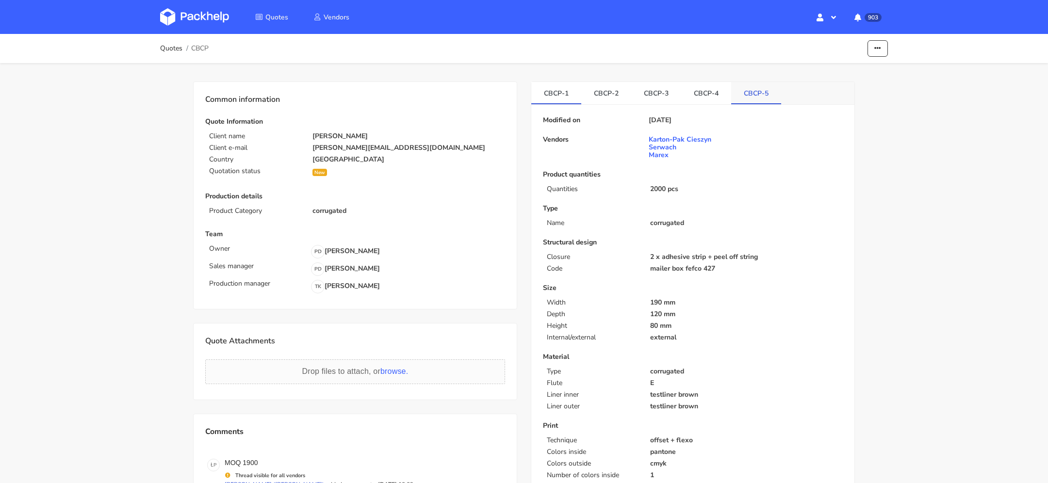
click at [747, 94] on link "CBCP-5" at bounding box center [756, 92] width 50 height 21
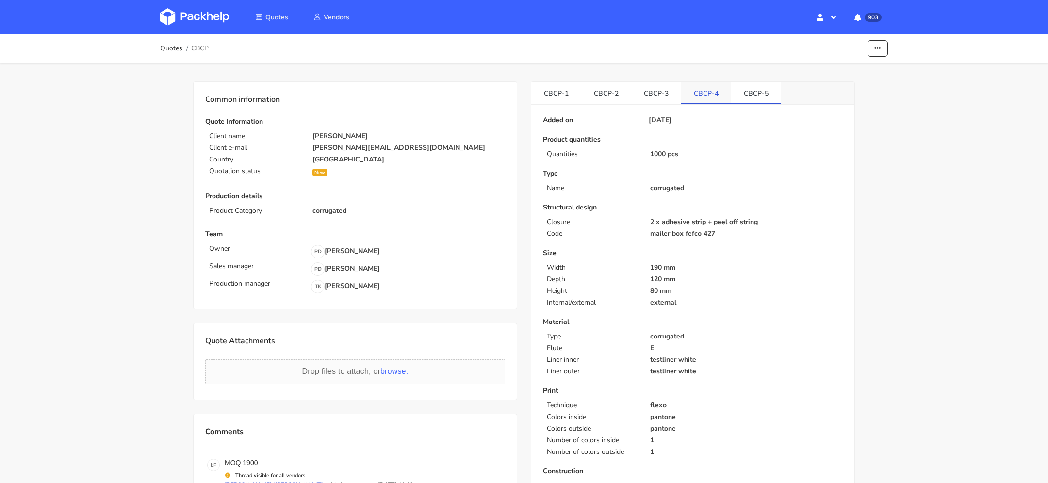
click at [697, 88] on link "CBCP-4" at bounding box center [706, 92] width 50 height 21
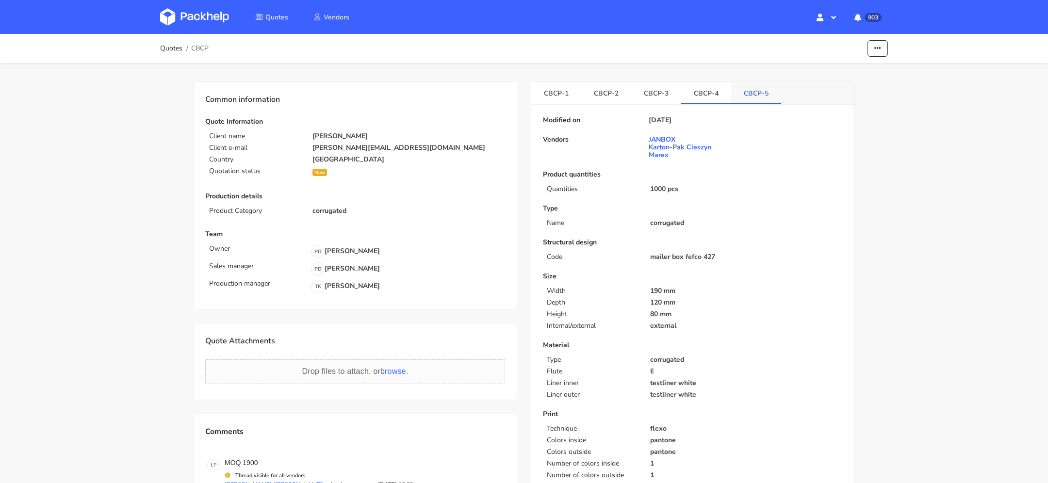
click at [752, 95] on link "CBCP-5" at bounding box center [756, 92] width 50 height 21
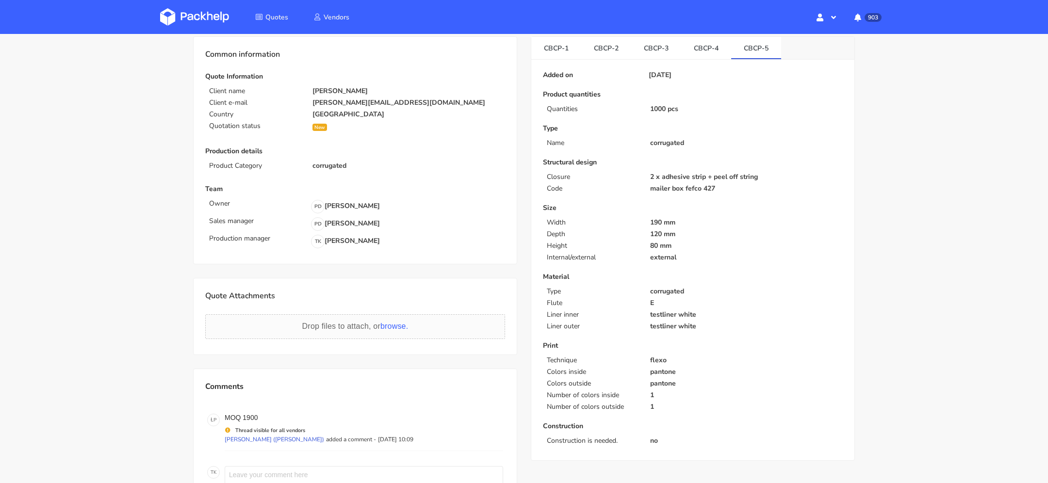
scroll to position [44, 0]
click at [703, 46] on link "CBCP-4" at bounding box center [706, 48] width 50 height 21
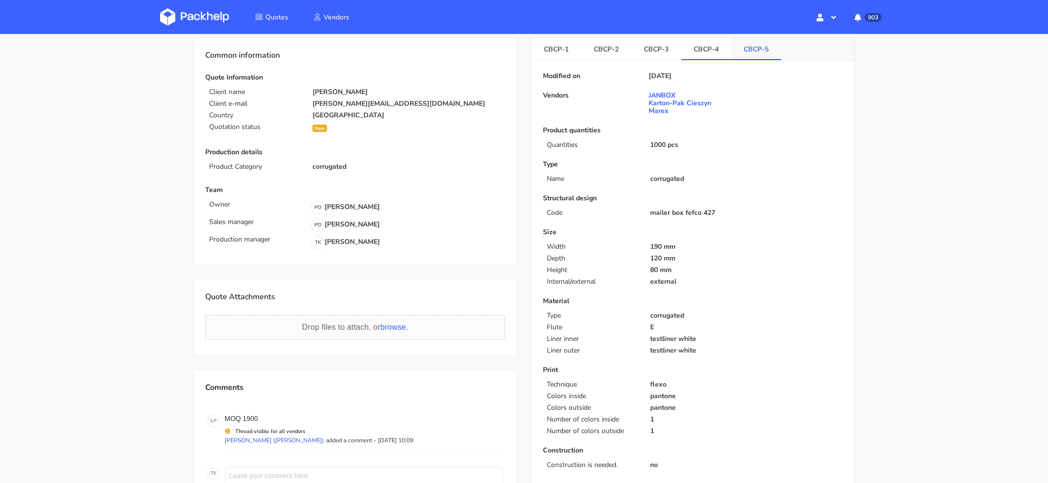
click at [751, 46] on link "CBCP-5" at bounding box center [756, 48] width 50 height 21
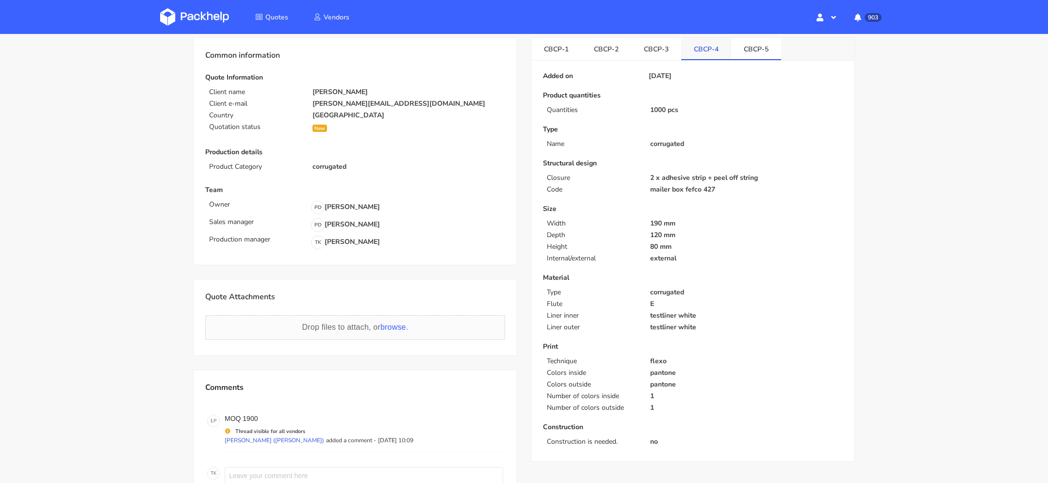
click at [695, 49] on link "CBCP-4" at bounding box center [706, 48] width 50 height 21
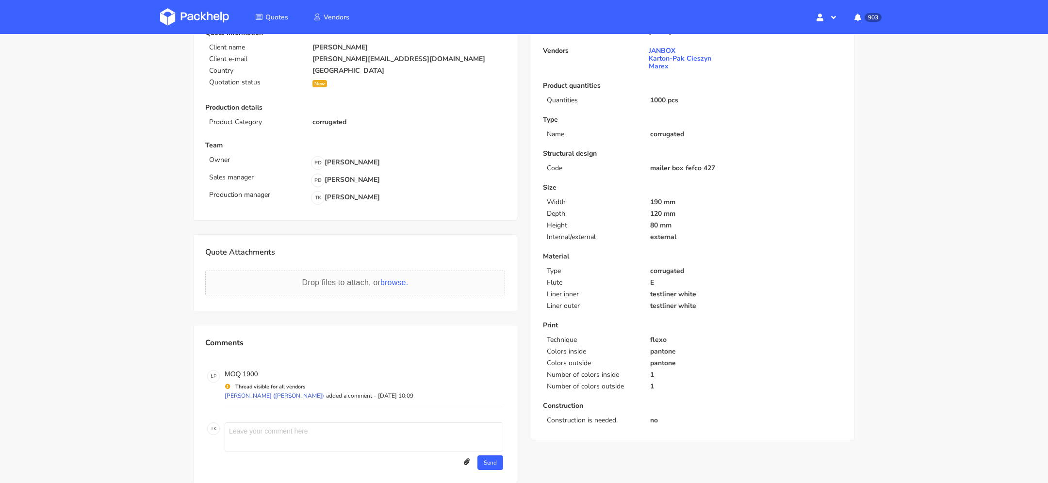
scroll to position [0, 0]
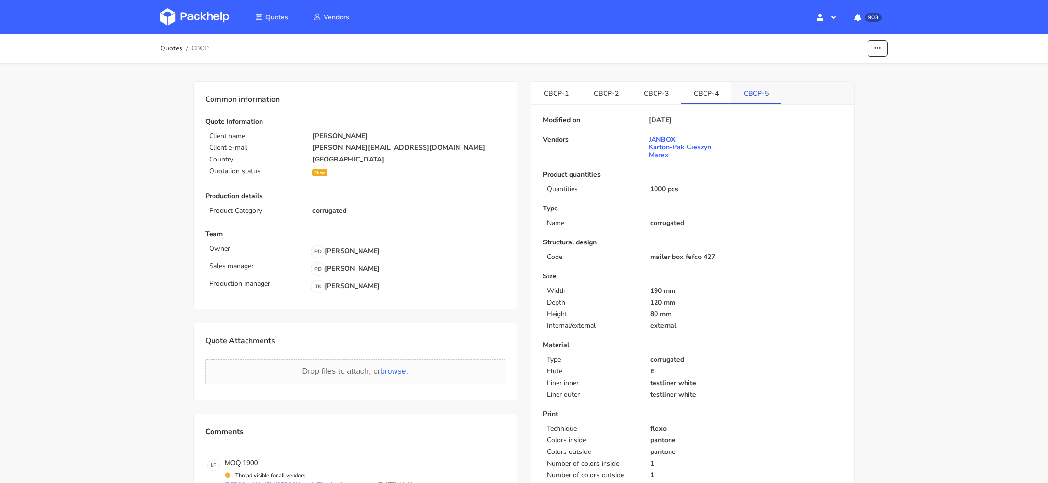
click at [752, 97] on link "CBCP-5" at bounding box center [756, 92] width 50 height 21
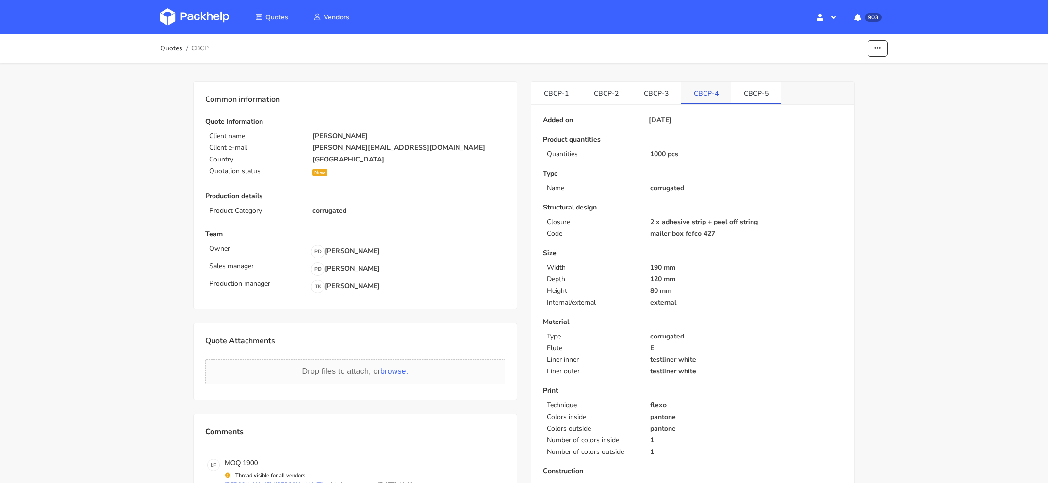
click at [712, 94] on link "CBCP-4" at bounding box center [706, 92] width 50 height 21
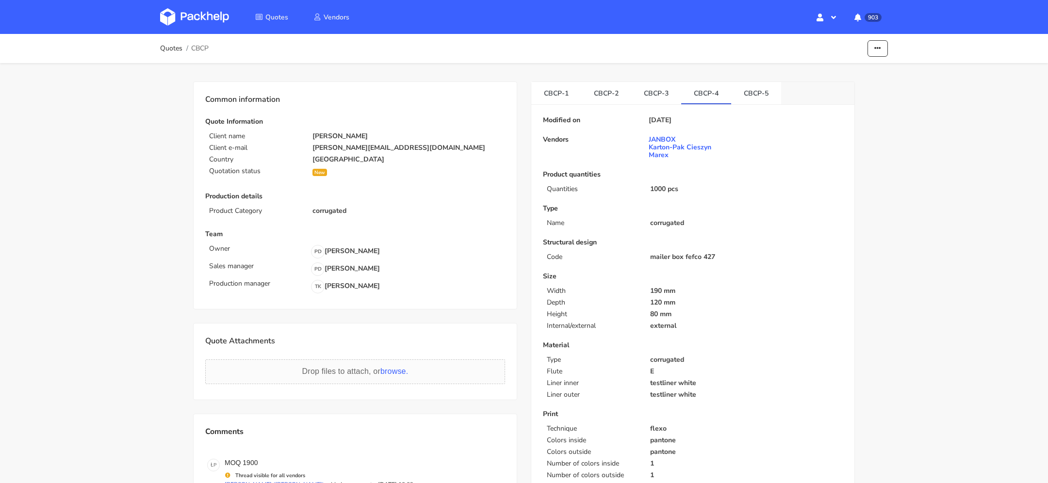
click at [204, 19] on img at bounding box center [194, 16] width 69 height 17
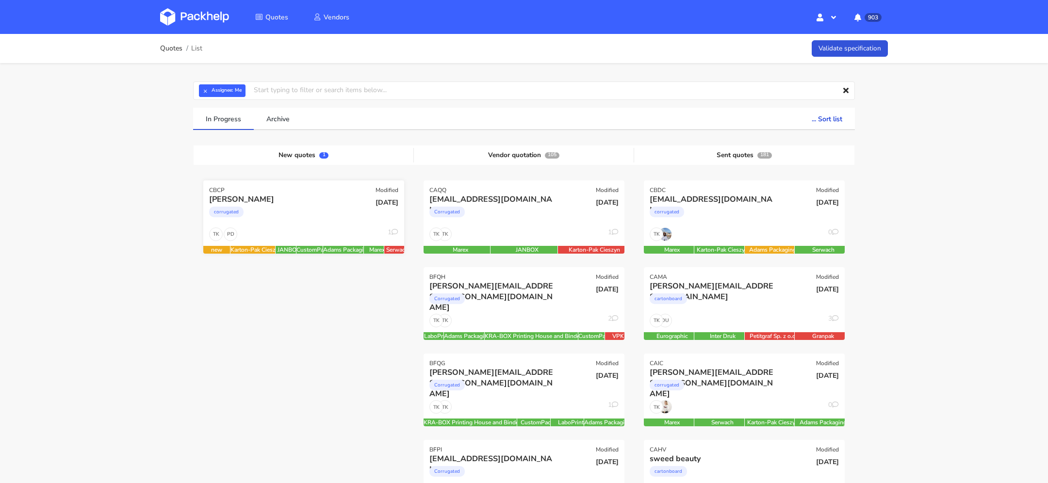
click at [291, 232] on div "PD TK 1" at bounding box center [303, 237] width 201 height 18
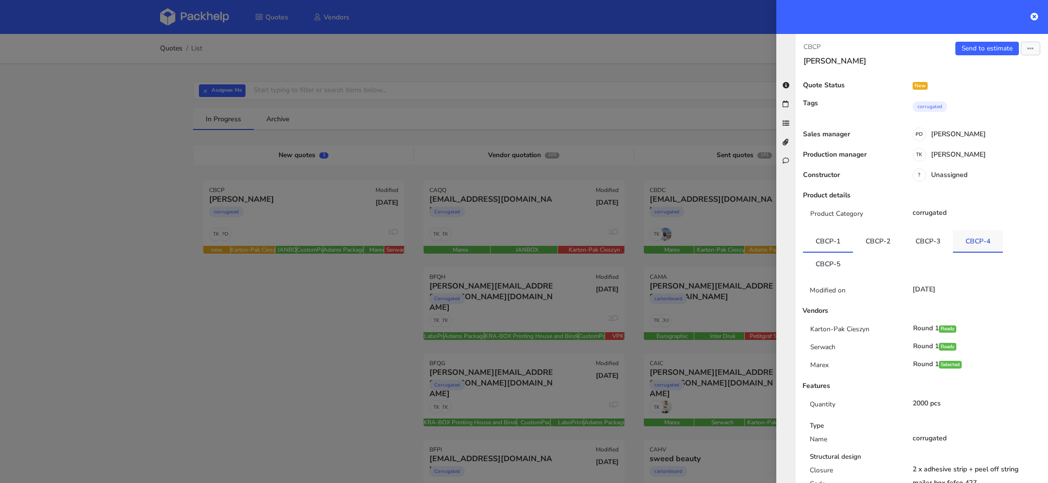
click at [964, 239] on link "CBCP-4" at bounding box center [978, 240] width 50 height 21
click at [837, 247] on link "CBCP-1" at bounding box center [828, 240] width 50 height 21
click at [996, 50] on link "Send to estimate" at bounding box center [987, 49] width 64 height 14
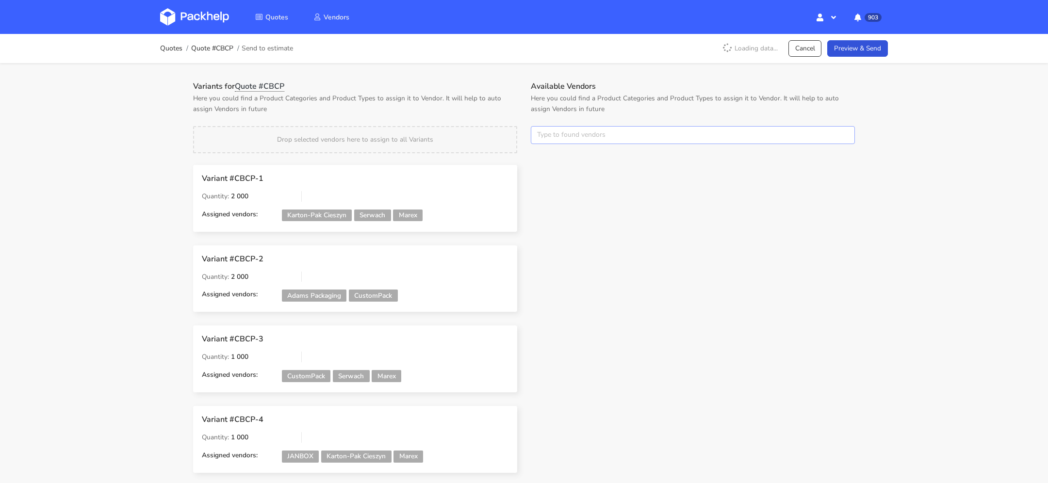
click at [592, 136] on input "text" at bounding box center [693, 135] width 324 height 18
type input "marex"
click at [590, 165] on link "marex" at bounding box center [591, 172] width 90 height 18
click at [628, 103] on p "Here you could find a Product Categories and Product Types to assign it to Vend…" at bounding box center [693, 103] width 324 height 21
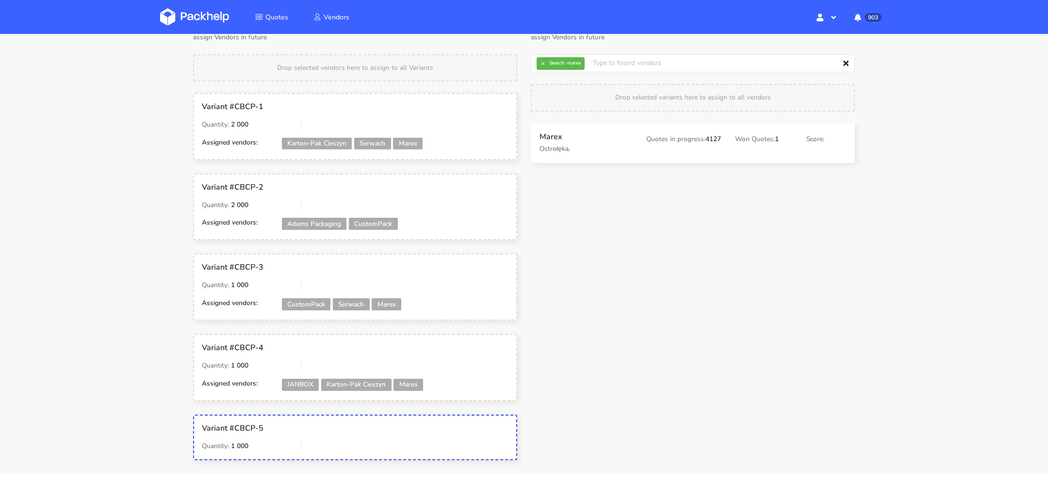
drag, startPoint x: 608, startPoint y: 135, endPoint x: 602, endPoint y: 143, distance: 9.3
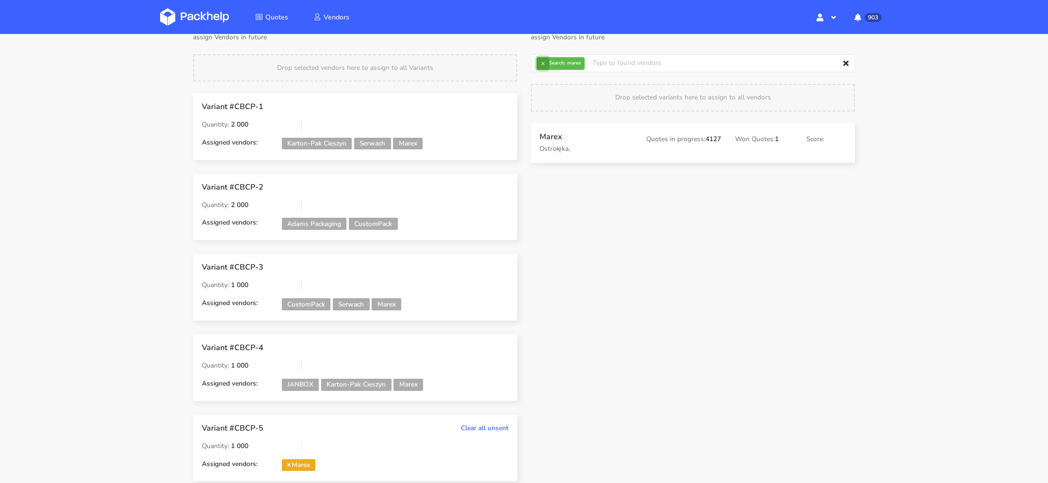
click at [546, 65] on button "×" at bounding box center [543, 63] width 13 height 13
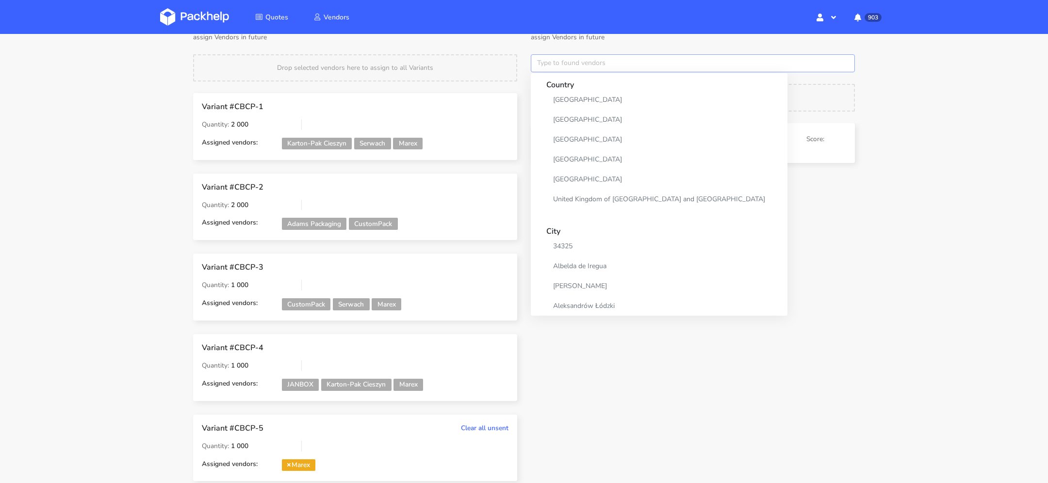
click at [558, 65] on input "text" at bounding box center [693, 63] width 324 height 18
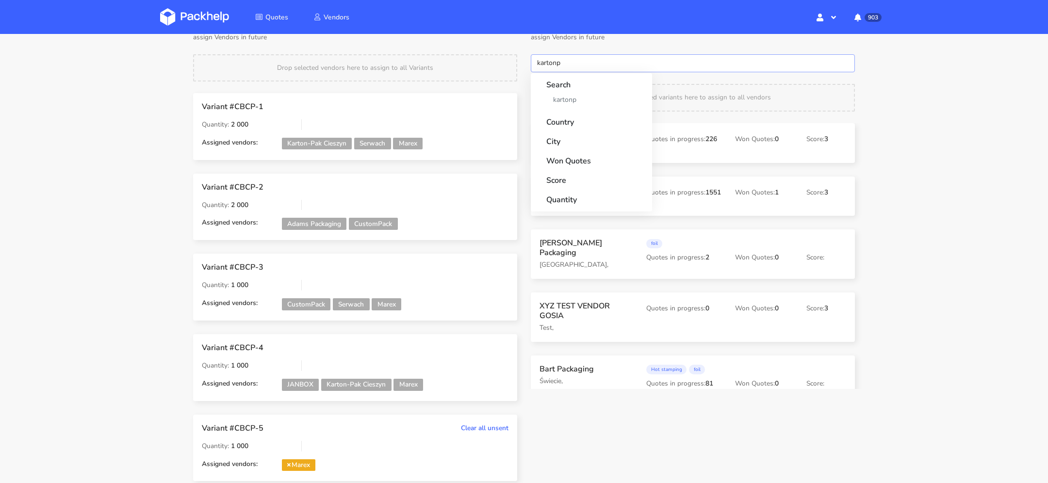
type input "karton"
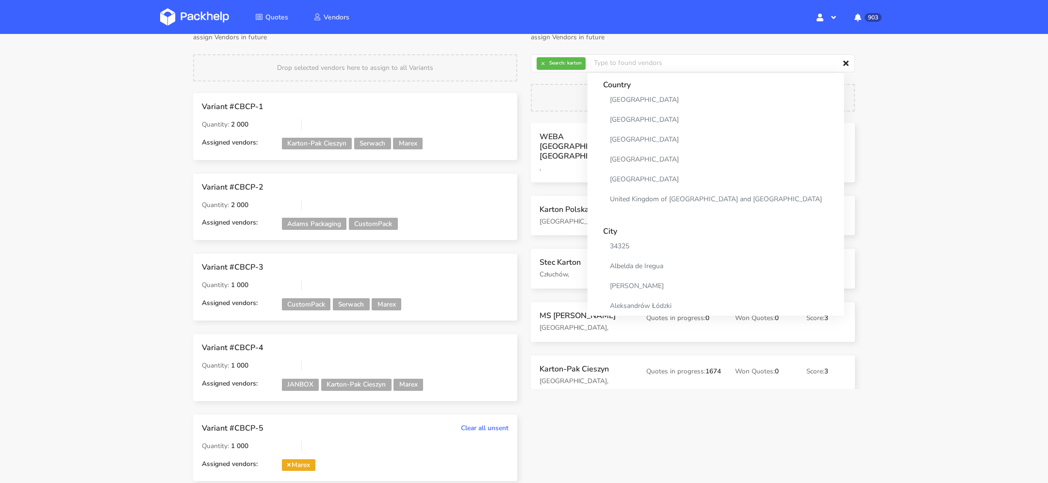
click at [956, 132] on div "Quotes Quote #CBCP Send to estimate Cancel Preview & Send Variants for Quote #C…" at bounding box center [524, 228] width 1048 height 533
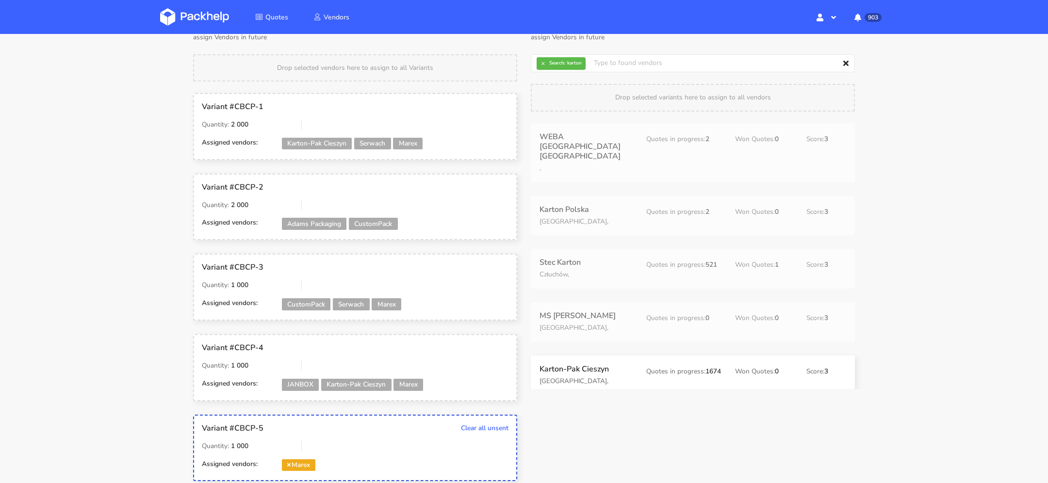
drag, startPoint x: 659, startPoint y: 352, endPoint x: 649, endPoint y: 352, distance: 10.2
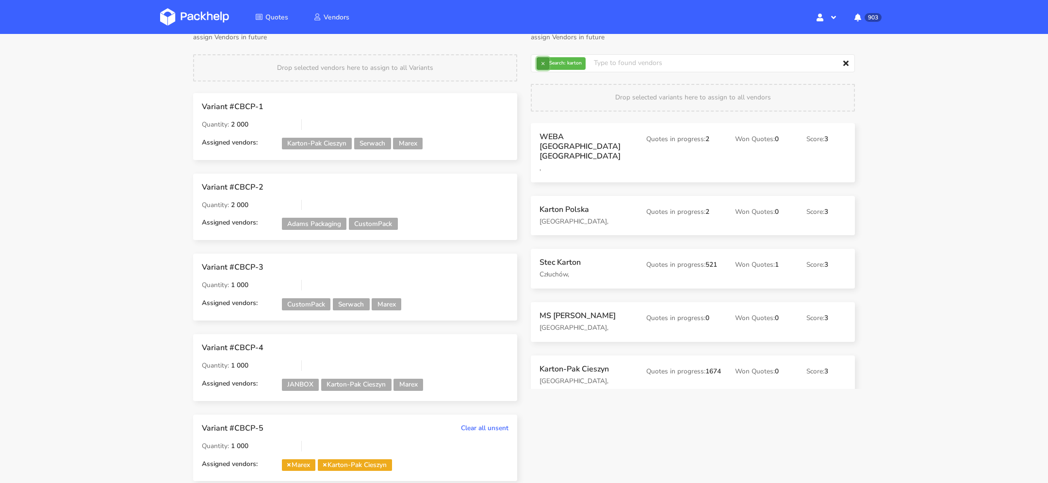
click at [541, 65] on button "×" at bounding box center [543, 63] width 13 height 13
click at [558, 65] on input "text" at bounding box center [693, 63] width 324 height 18
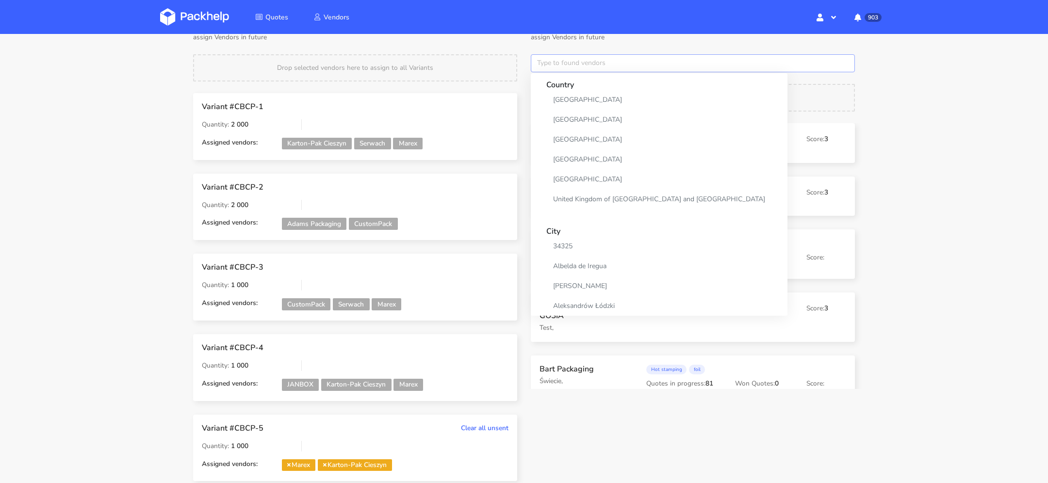
click at [581, 63] on input "text" at bounding box center [693, 63] width 324 height 18
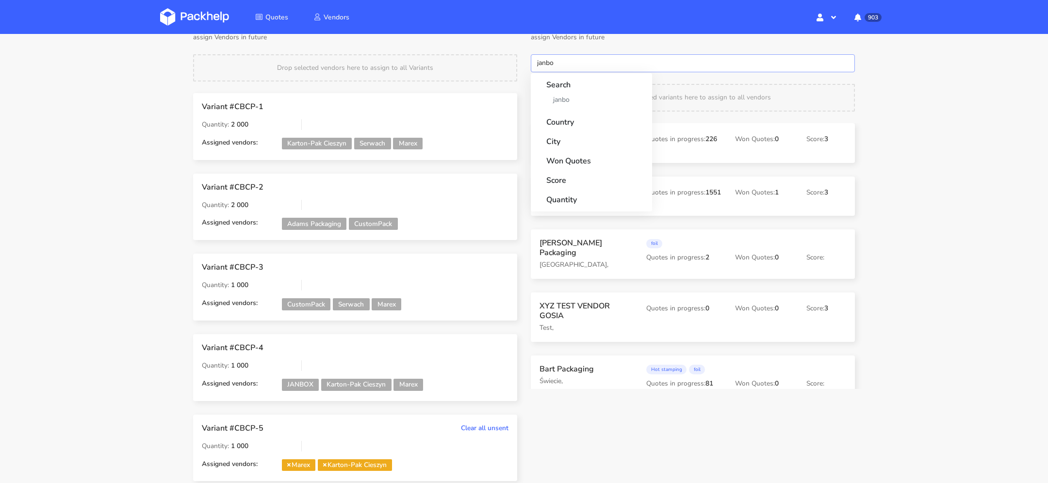
type input "janbox"
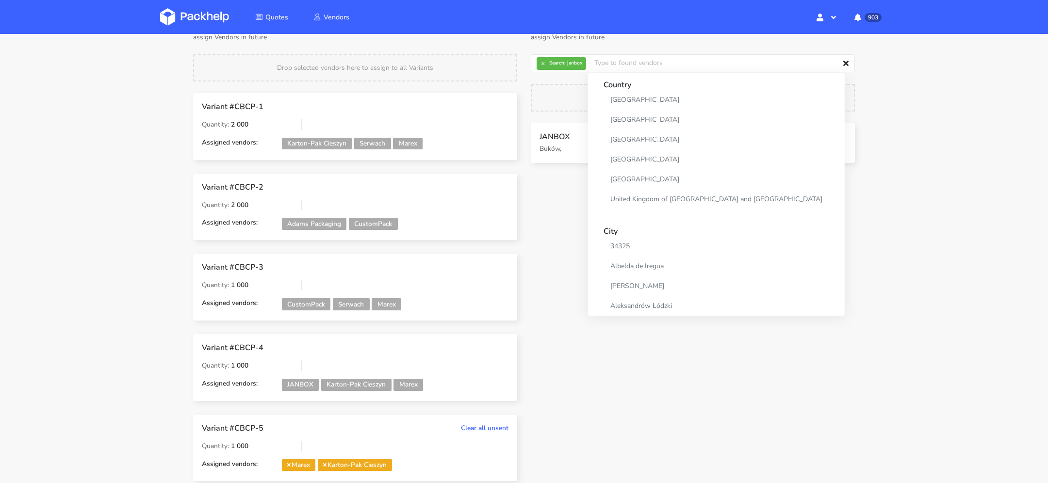
click at [907, 113] on div "Quotes Quote #CBCP Send to estimate Cancel Preview & Send Variants for Quote #C…" at bounding box center [524, 228] width 1048 height 533
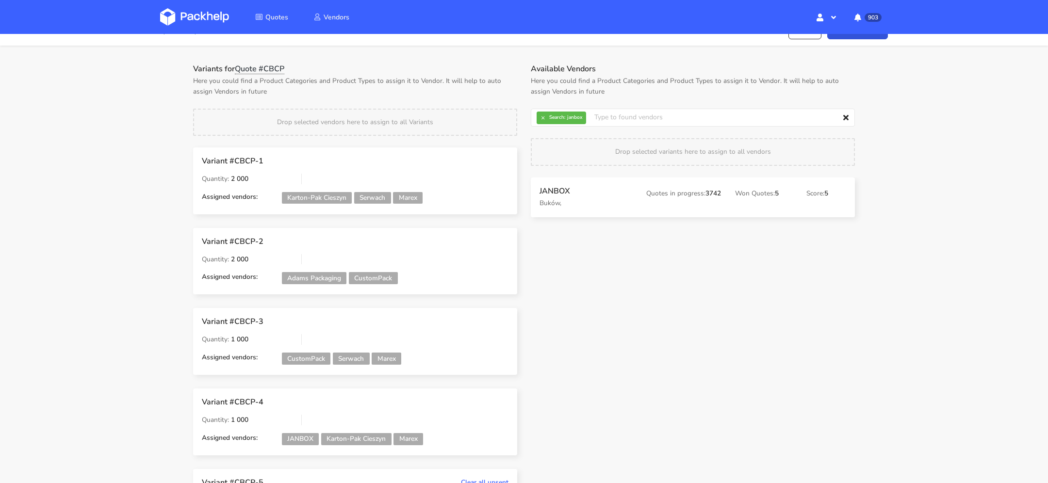
scroll to position [0, 0]
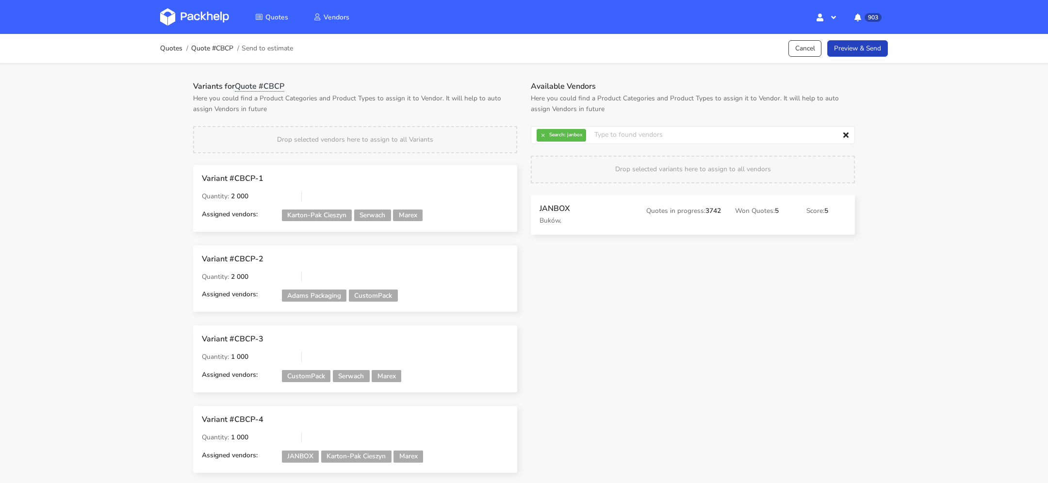
click at [856, 49] on link "Preview & Send" at bounding box center [857, 48] width 61 height 17
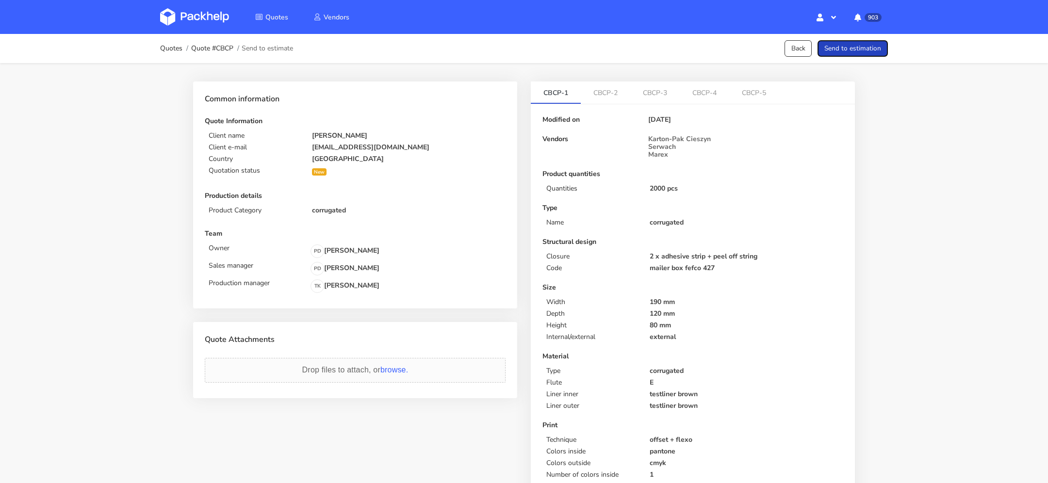
click at [842, 54] on button "Send to estimation" at bounding box center [853, 48] width 70 height 17
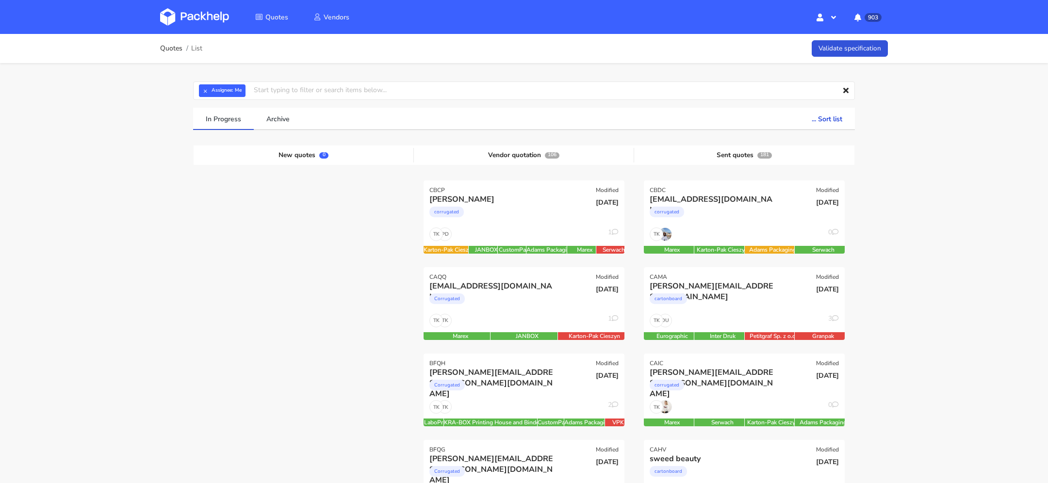
click at [208, 17] on img at bounding box center [194, 16] width 69 height 17
